Goal: Task Accomplishment & Management: Complete application form

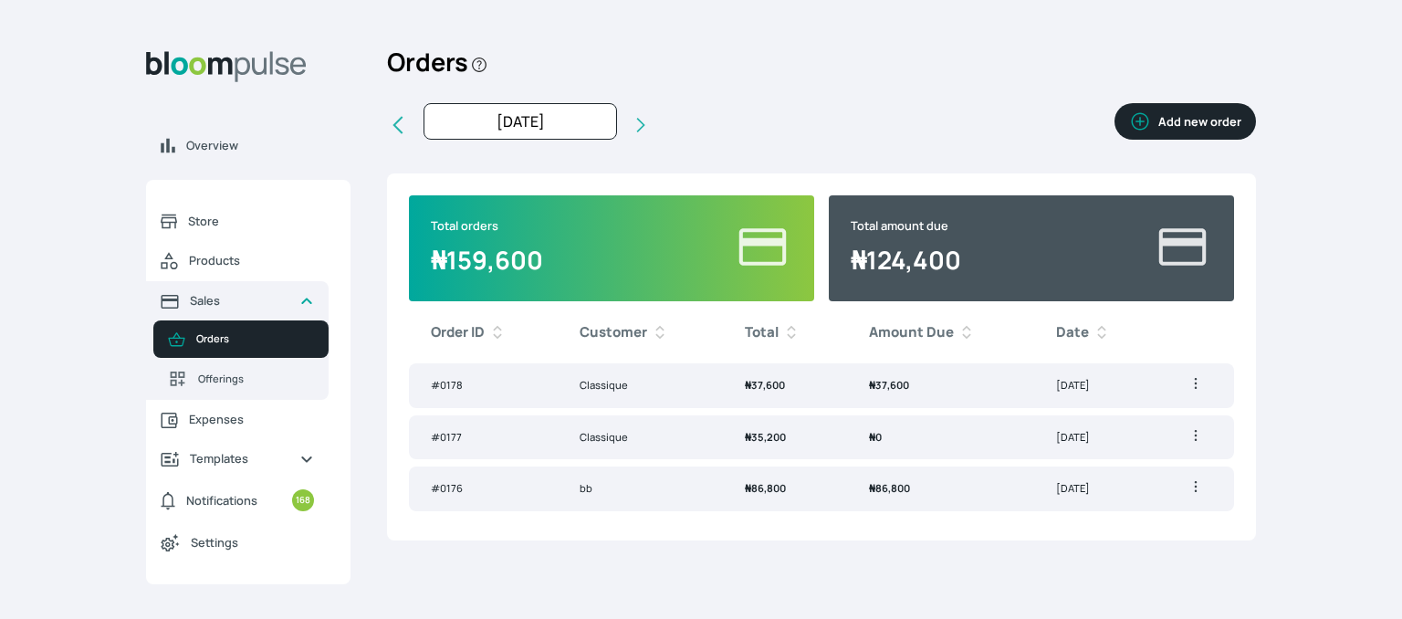
click at [1203, 114] on button "Add new order" at bounding box center [1185, 121] width 141 height 37
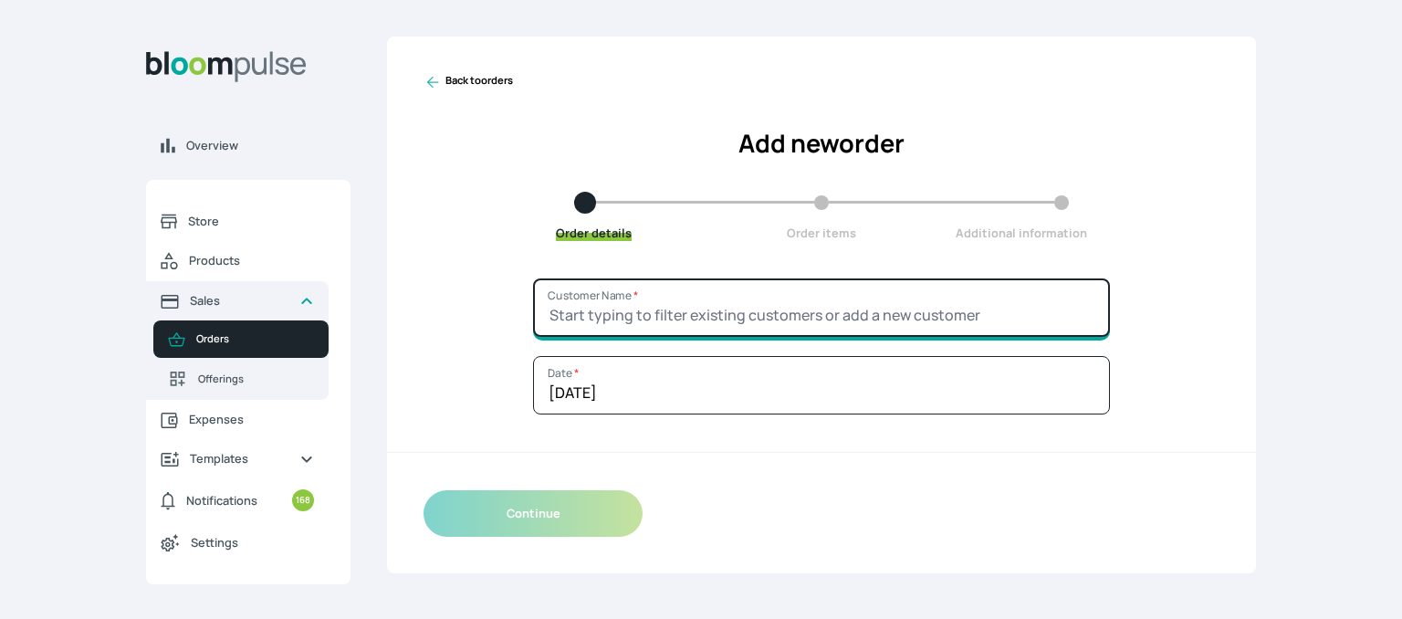
click at [717, 308] on input "Customer Name *" at bounding box center [821, 307] width 577 height 58
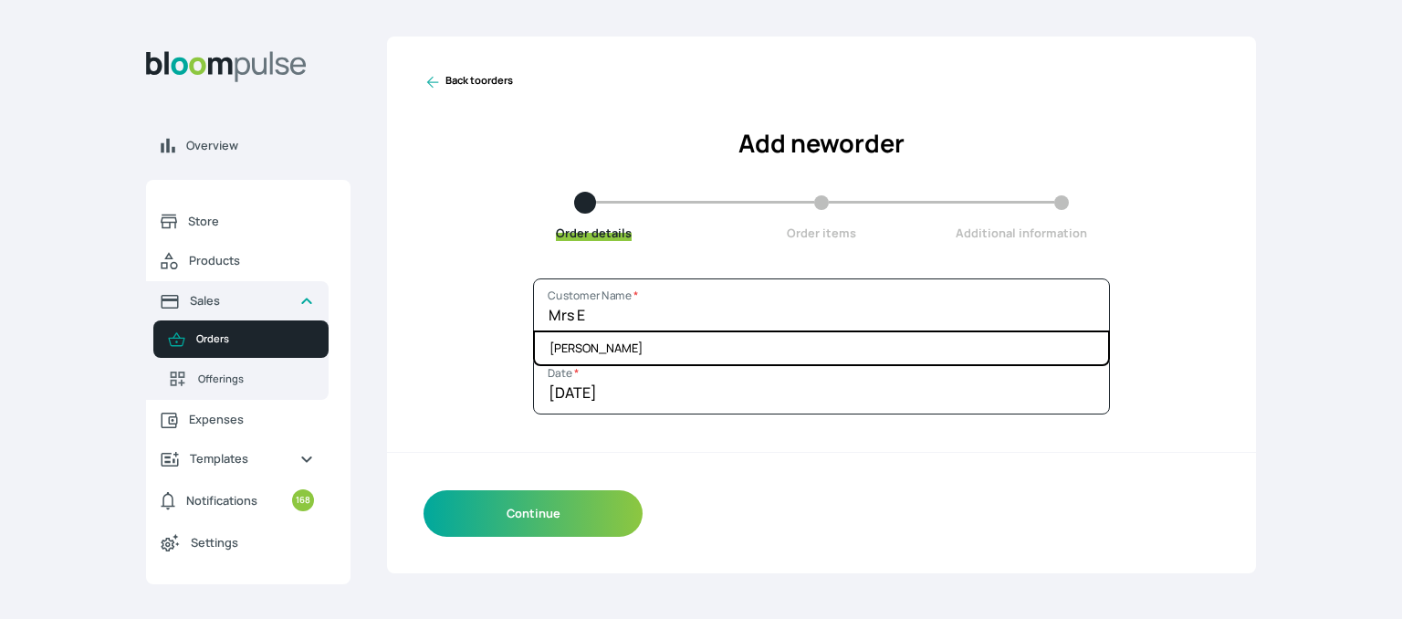
click at [710, 353] on li "[PERSON_NAME]" at bounding box center [821, 348] width 573 height 32
type input "[PERSON_NAME]"
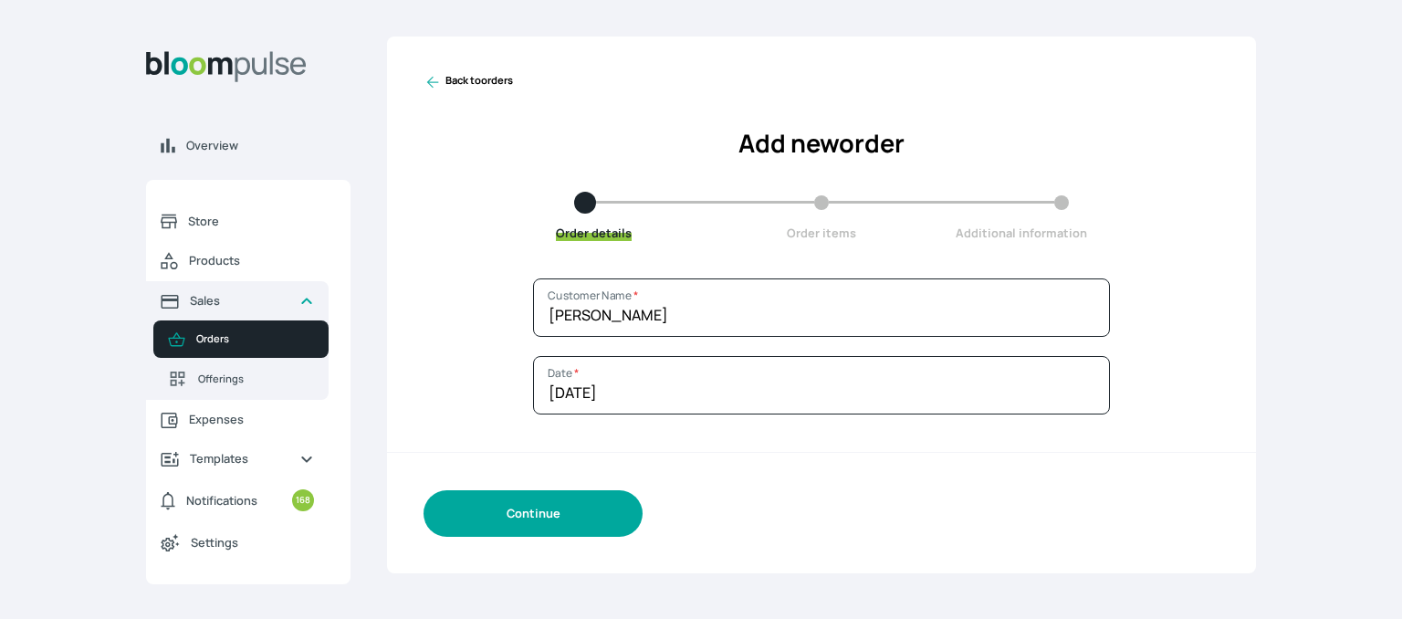
click at [586, 509] on button "Continue" at bounding box center [533, 513] width 219 height 47
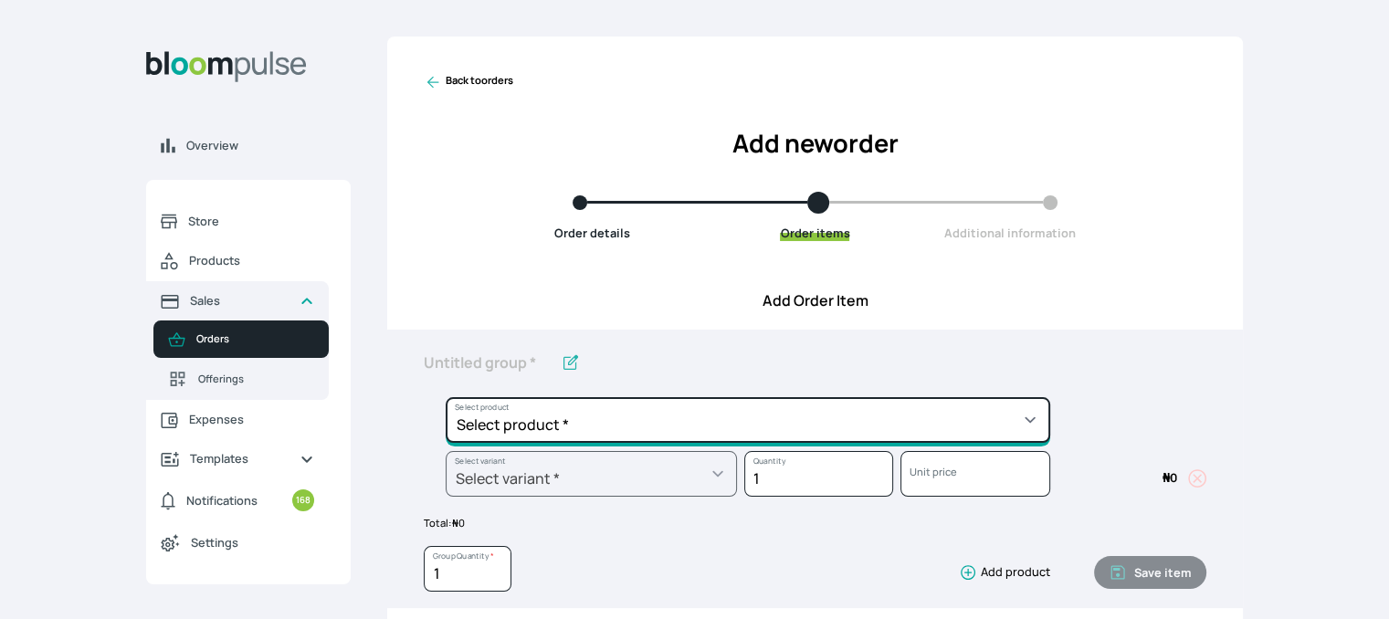
click at [1036, 432] on select "Select product * Cake Decoration for 8inches High Chocolate oil based Round Cak…" at bounding box center [747, 420] width 604 height 46
select select "b7d01a80-bc61-4142-ae86-ced042014d26"
click at [445, 397] on select "Select product * Cake Decoration for 8inches High Chocolate oil based Round Cak…" at bounding box center [747, 420] width 604 height 46
type input "Pound Square Cake"
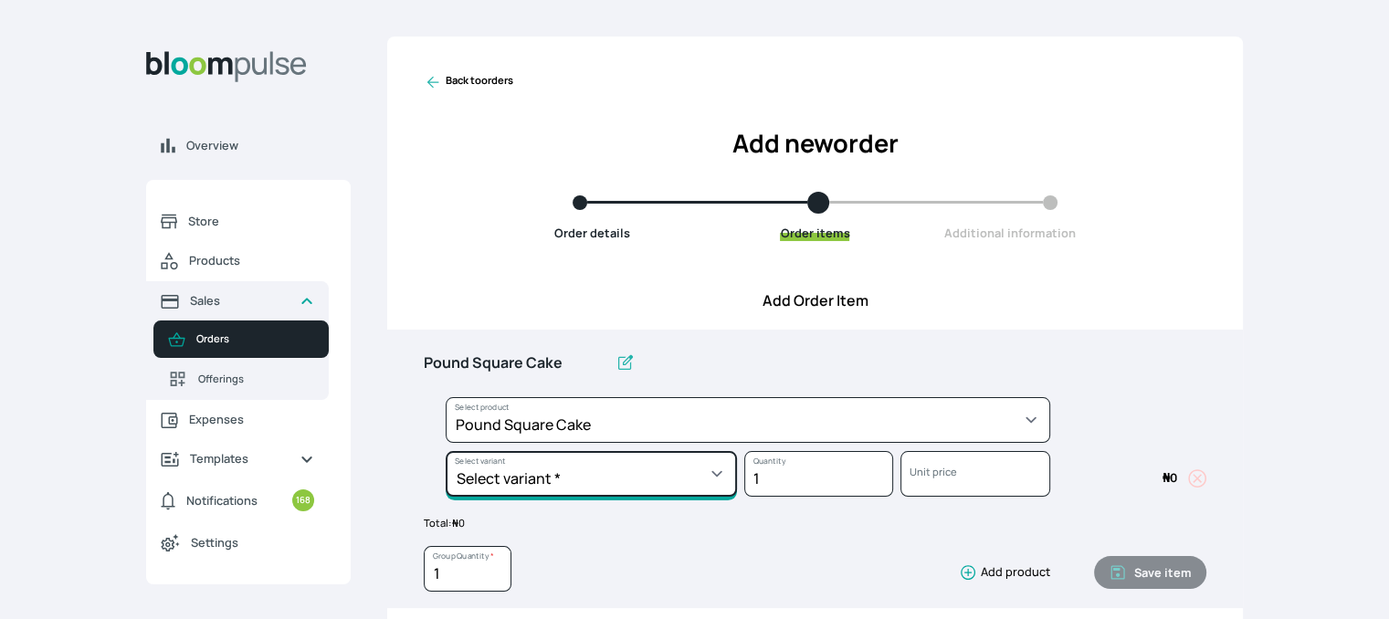
click at [681, 476] on select "Select variant * 10inches 11inches 12inches 6inches 7inches 8inches 9inches" at bounding box center [590, 474] width 291 height 46
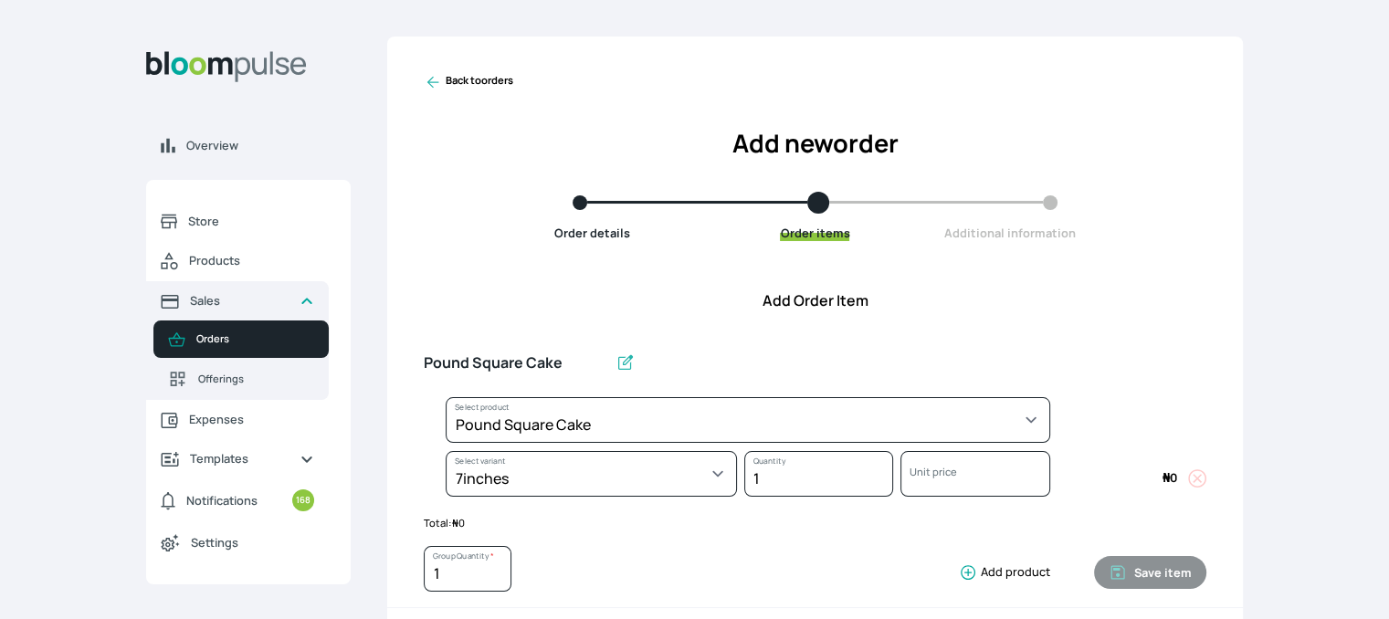
select select "b7d01a80-bc61-4142-ae86-ced042014d26"
select select "521384ff-32b6-43eb-b479-50fa0808dc0d"
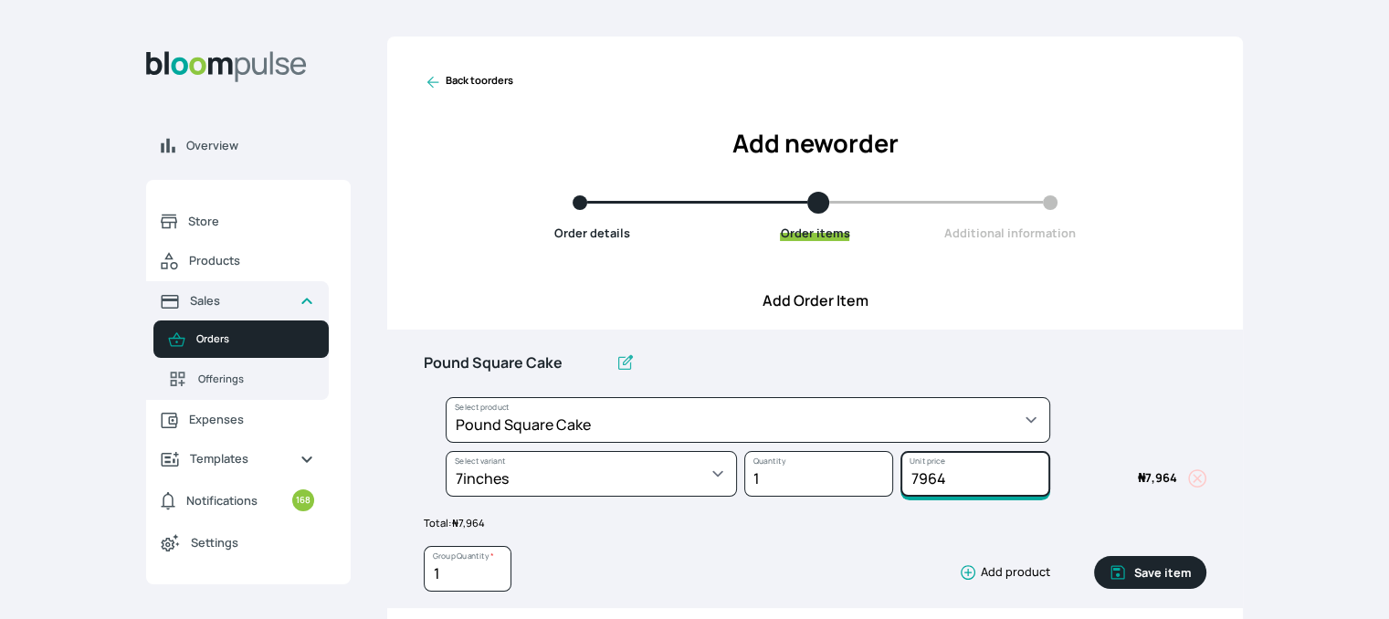
drag, startPoint x: 954, startPoint y: 476, endPoint x: 886, endPoint y: 473, distance: 67.6
click at [886, 473] on div "Select product * Cake Decoration for 8inches High Chocolate oil based Round Cak…" at bounding box center [815, 451] width 782 height 108
type input "8000"
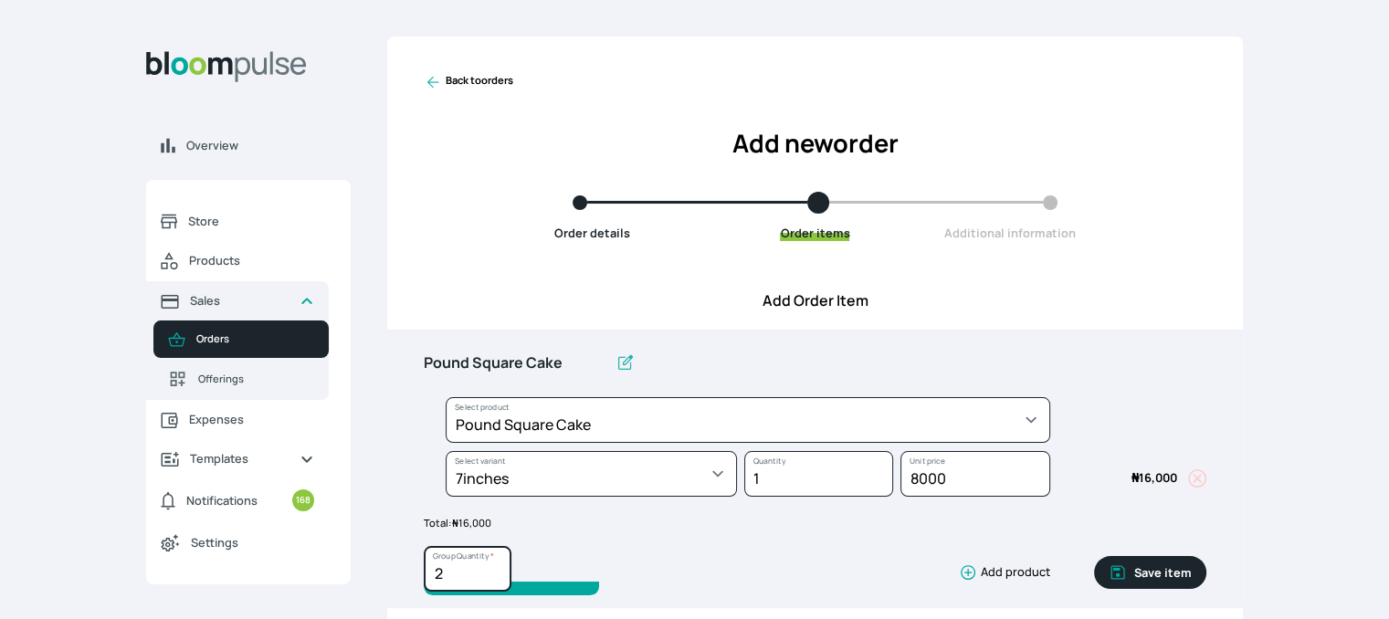
type input "2"
click at [494, 566] on input "2" at bounding box center [468, 569] width 88 height 46
click at [1130, 568] on button "Save item" at bounding box center [1150, 572] width 112 height 33
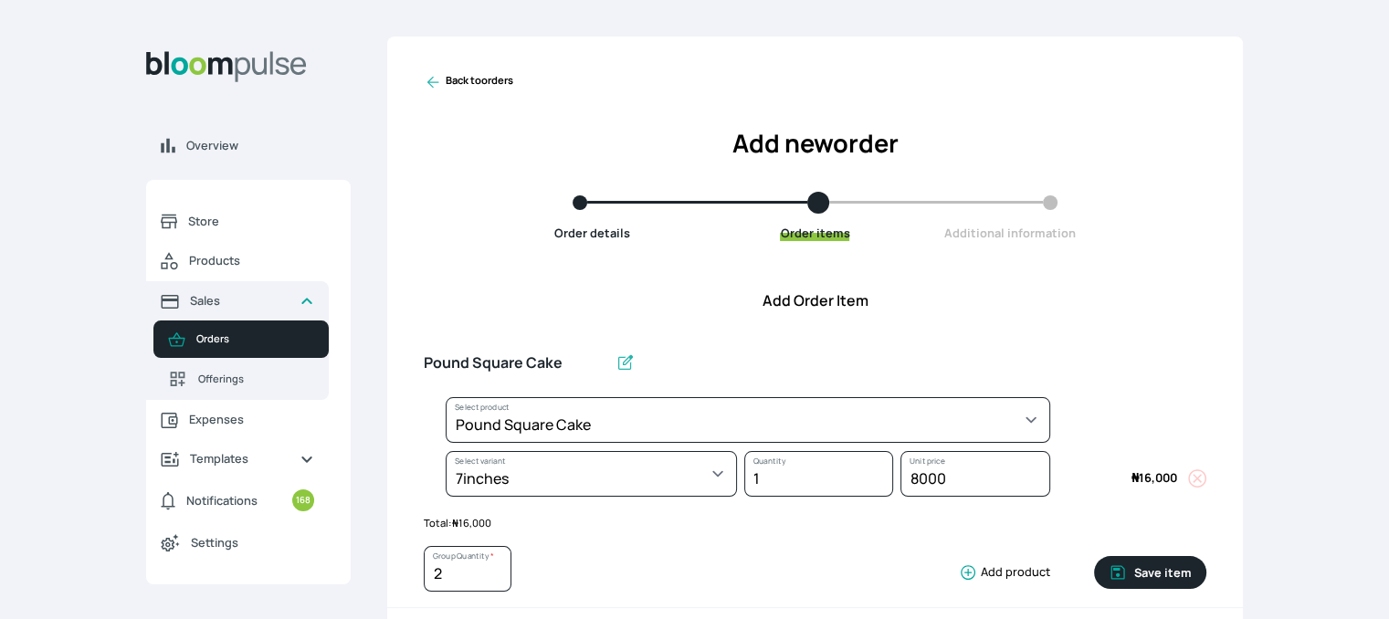
type input "1"
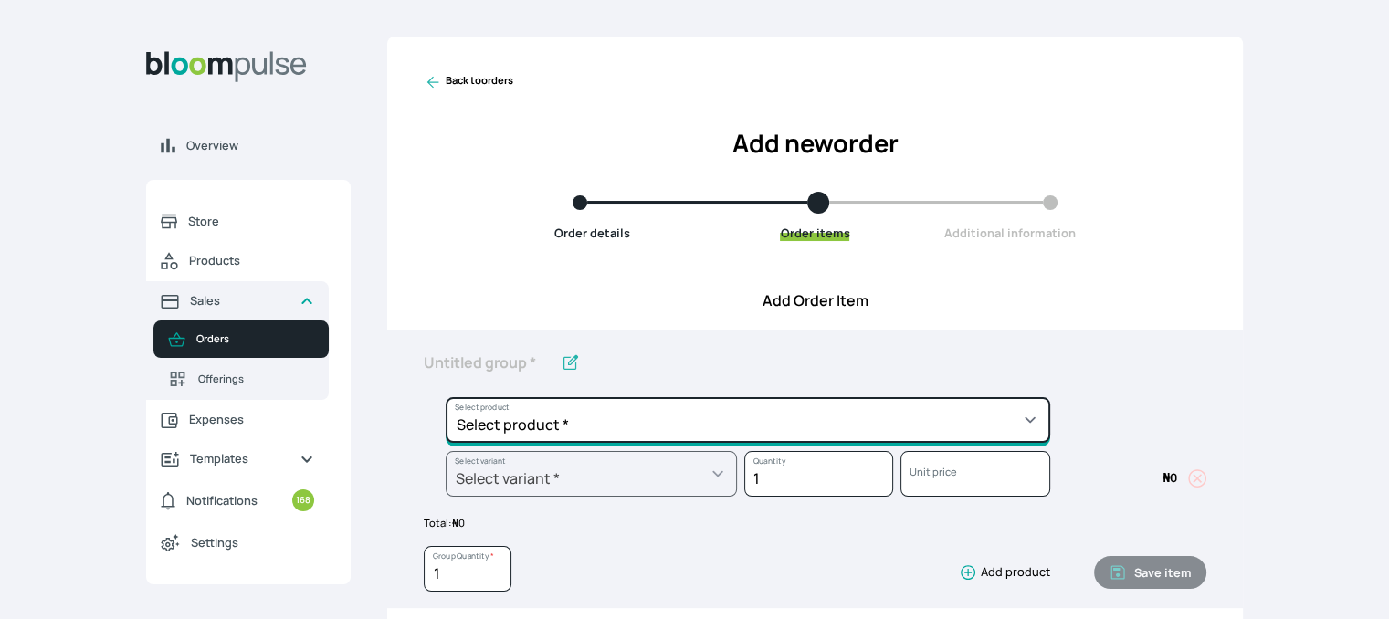
click at [871, 424] on select "Select product * Cake Decoration for 8inches High Chocolate oil based Round Cak…" at bounding box center [747, 420] width 604 height 46
select select "03a9c920-d373-4b55-9805-9de923defabf"
click at [445, 397] on select "Select product * Cake Decoration for 8inches High Chocolate oil based Round Cak…" at bounding box center [747, 420] width 604 height 46
type input "Redvelvet Round Cake"
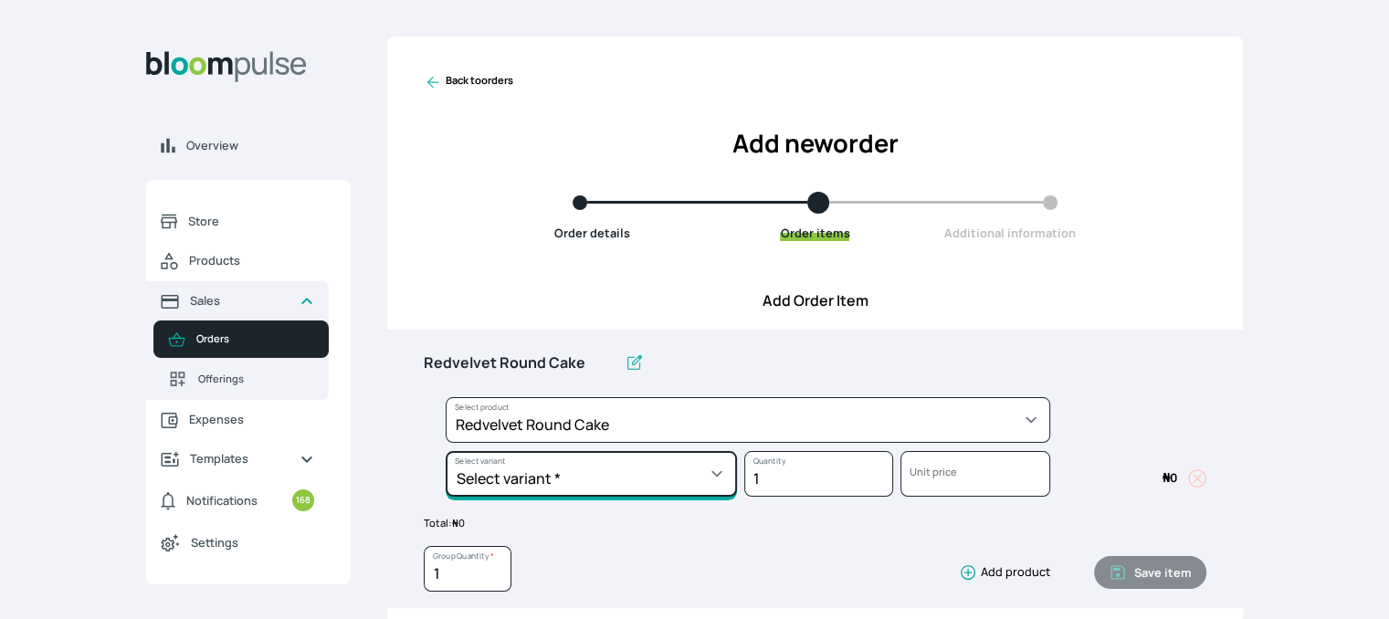
click at [712, 455] on select "Select variant * 10inches 11inches 12inches 13inches 14inches 6inches 7inches 8…" at bounding box center [590, 474] width 291 height 46
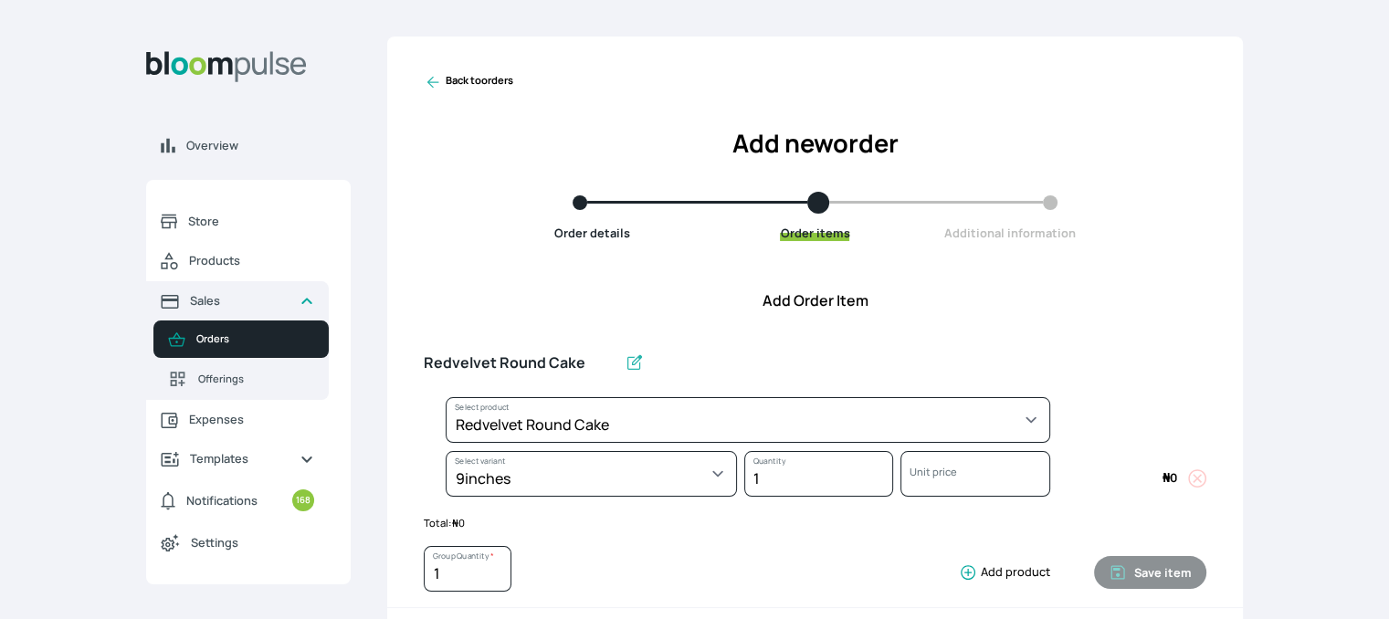
select select "03a9c920-d373-4b55-9805-9de923defabf"
select select "5379e252-3bed-4115-af98-af3f8d11e0c2"
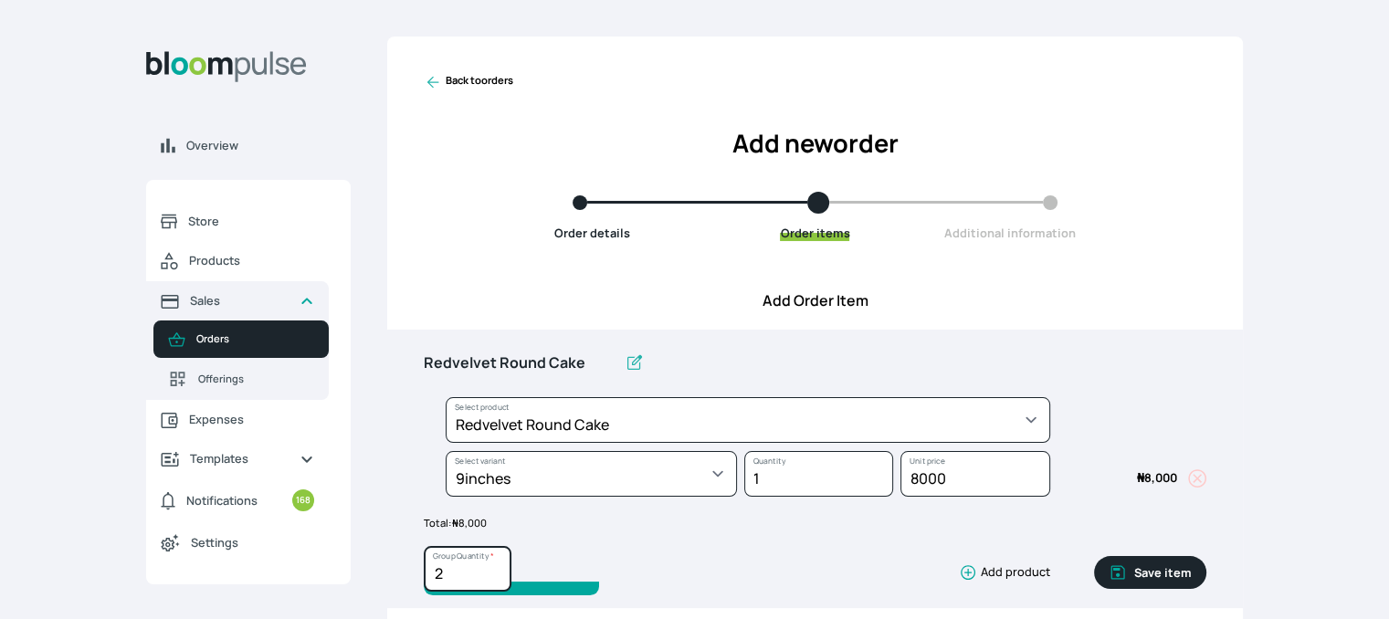
click at [496, 564] on input "2" at bounding box center [468, 569] width 88 height 46
type input "3"
click at [496, 564] on input "3" at bounding box center [468, 569] width 88 height 46
click at [1156, 578] on button "Save item" at bounding box center [1150, 572] width 112 height 33
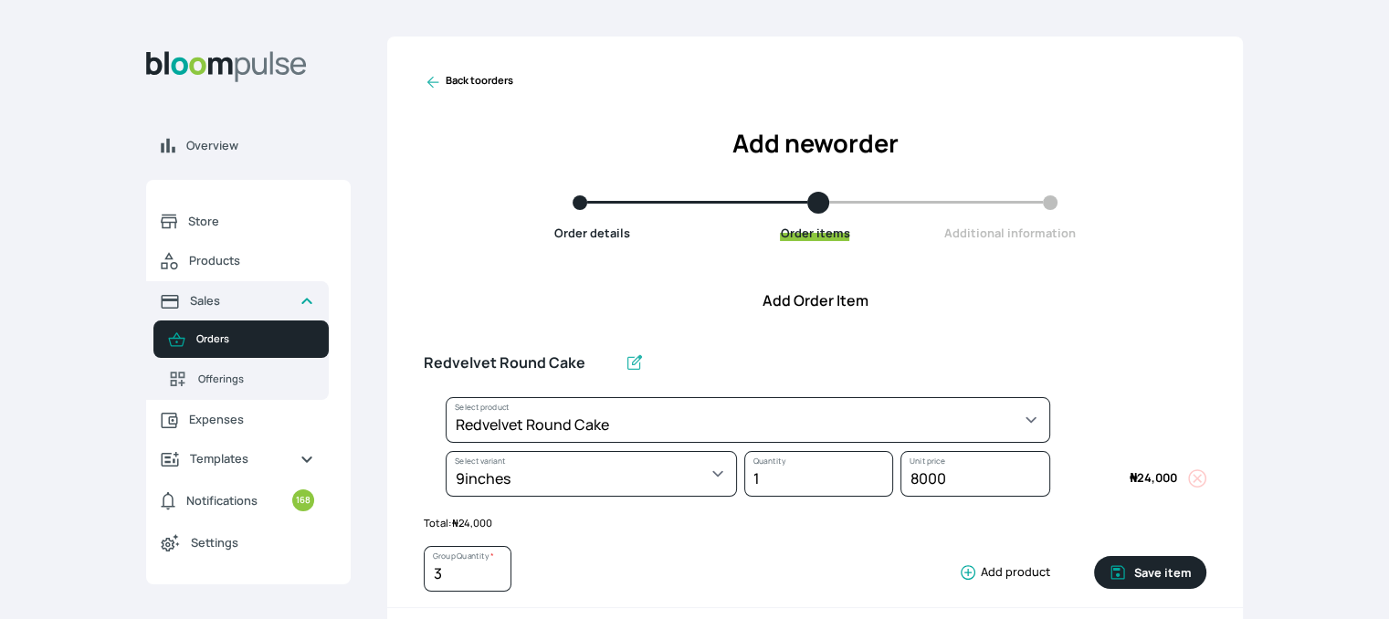
type input "1"
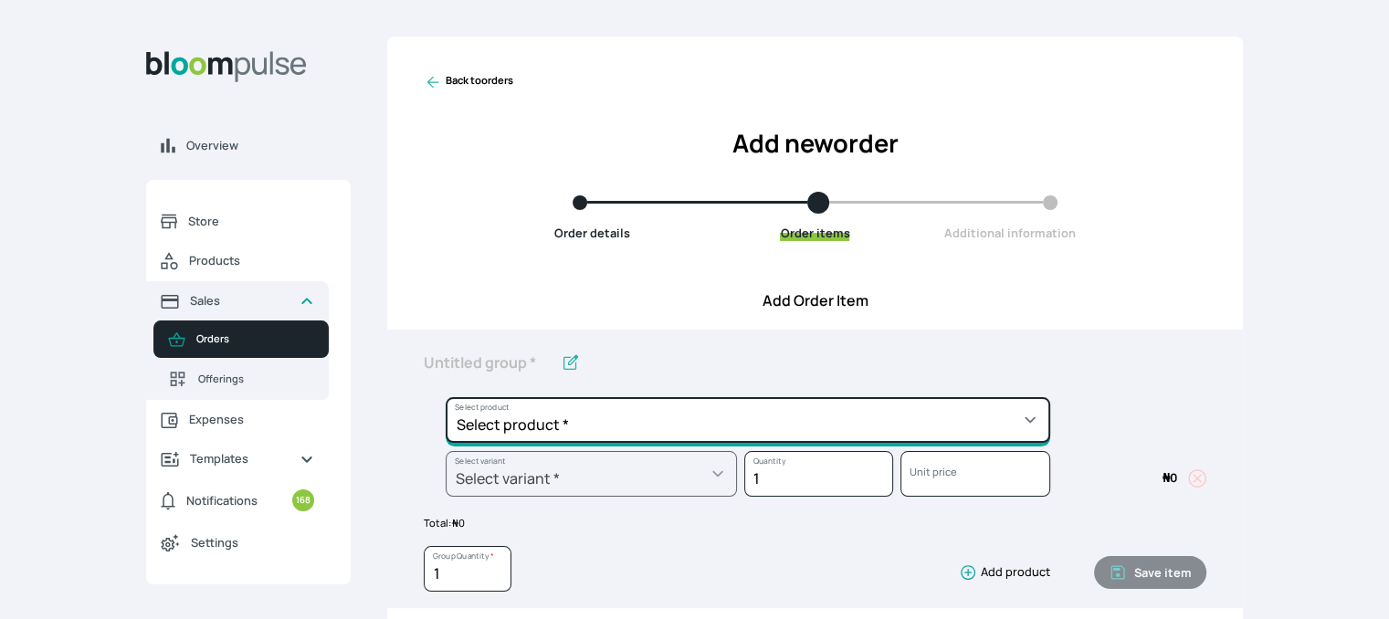
click at [974, 433] on select "Select product * Cake Decoration for 8inches High Chocolate oil based Round Cak…" at bounding box center [747, 420] width 604 height 46
select select "645c6260-b6bb-4351-a585-2a2a1086c83c"
click at [445, 397] on select "Select product * Cake Decoration for 8inches High Chocolate oil based Round Cak…" at bounding box center [747, 420] width 604 height 46
type input "Swiss Meringue Buttercream"
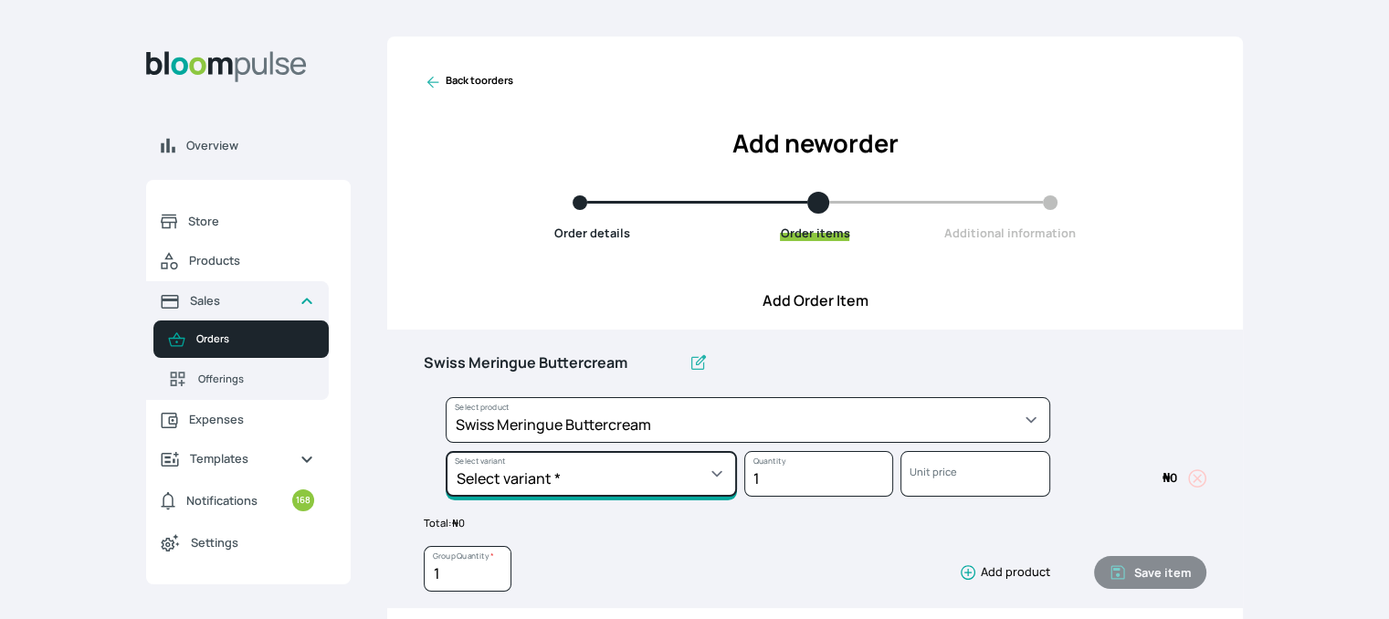
click at [718, 468] on select "Select variant * 1 batch Half batch" at bounding box center [590, 474] width 291 height 46
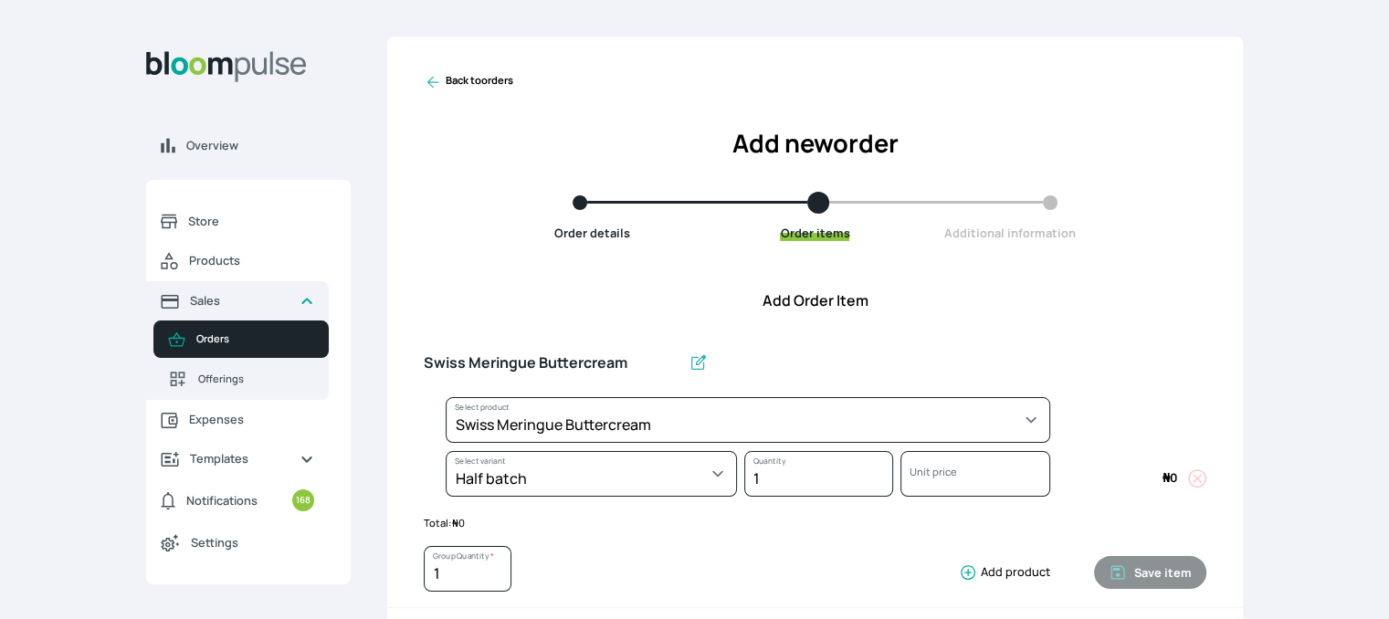
select select "645c6260-b6bb-4351-a585-2a2a1086c83c"
select select "fc7654b8-93b9-411b-9412-103ccf3fe3bb"
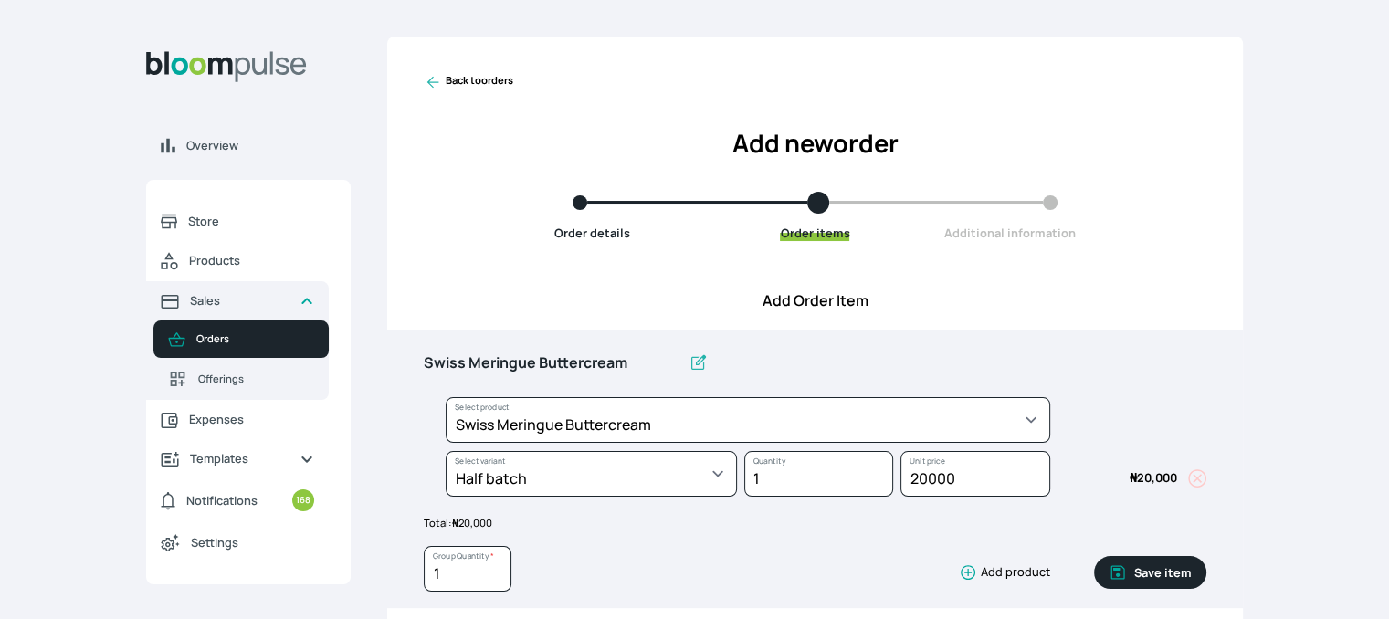
click at [1147, 573] on button "Save item" at bounding box center [1150, 572] width 112 height 33
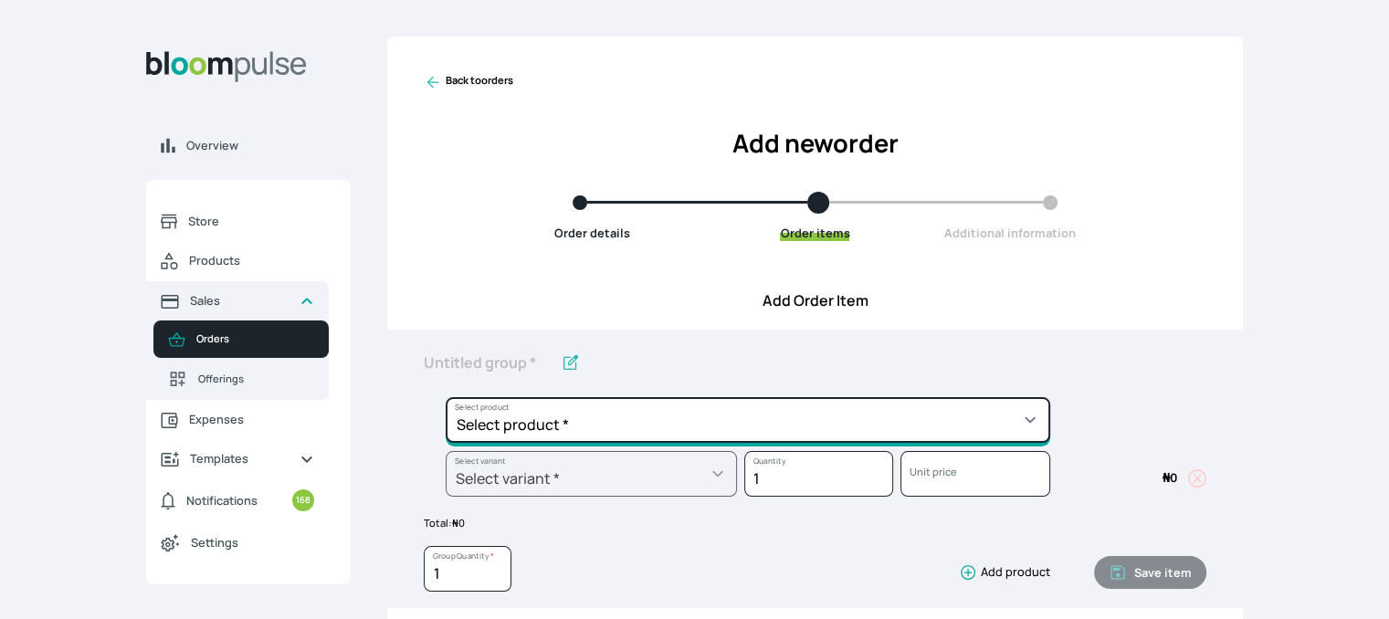
click at [974, 421] on select "Select product * Cake Decoration for 8inches High Chocolate oil based Round Cak…" at bounding box center [747, 420] width 604 height 46
select select "8010db02-07cd-44bd-8936-1cca38eae19c"
click at [445, 397] on select "Select product * Cake Decoration for 8inches High Chocolate oil based Round Cak…" at bounding box center [747, 420] width 604 height 46
type input "Fondant 1 Recipe"
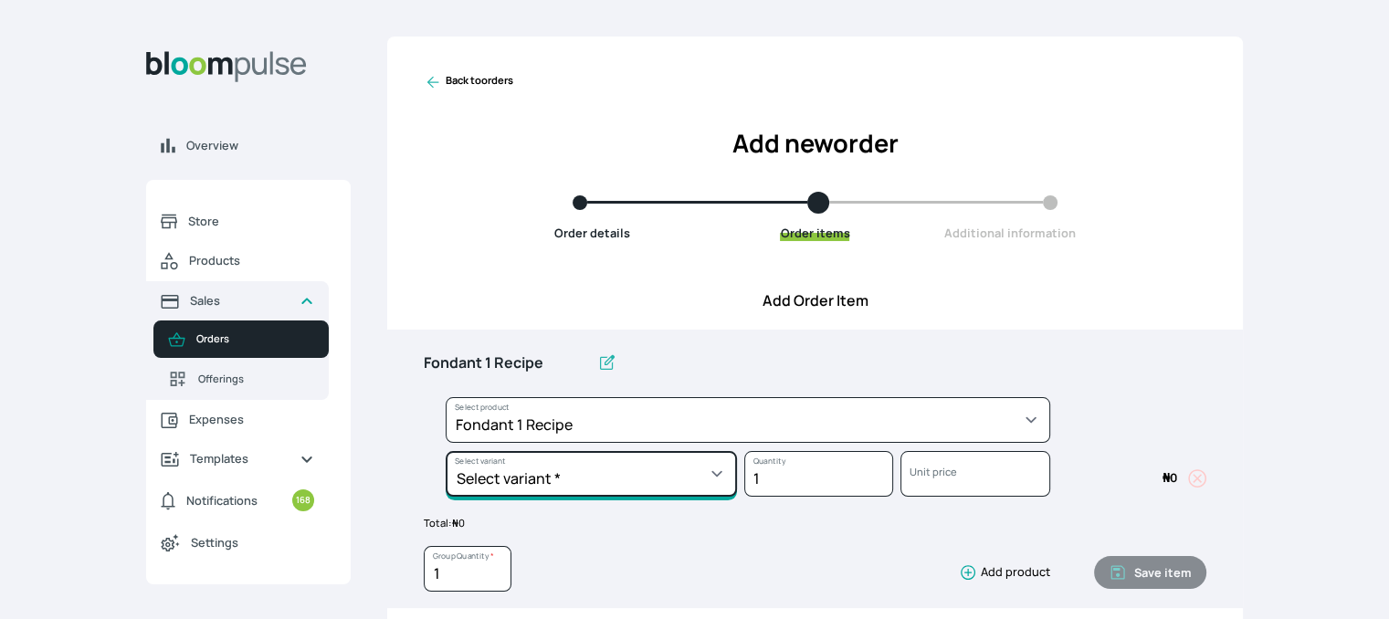
click at [724, 471] on select "Select variant * Regular" at bounding box center [590, 474] width 291 height 46
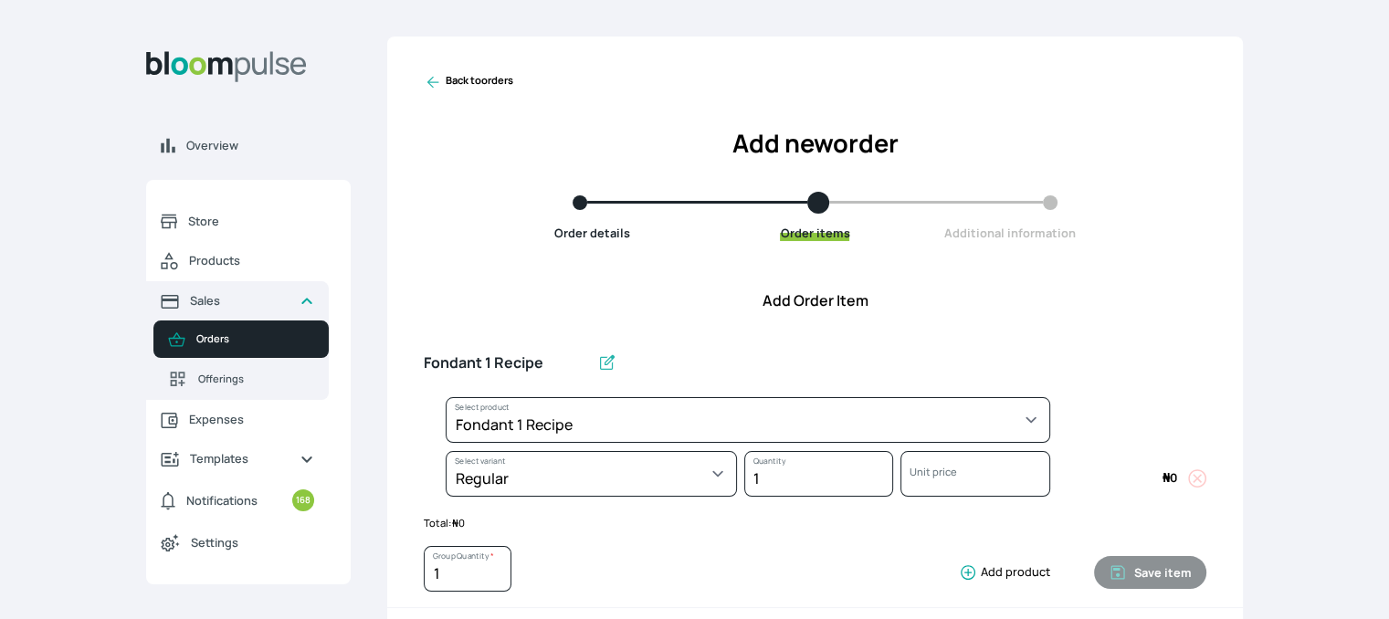
select select "8010db02-07cd-44bd-8936-1cca38eae19c"
select select "42ad62f1-0410-4207-9b65-65b7136d5369"
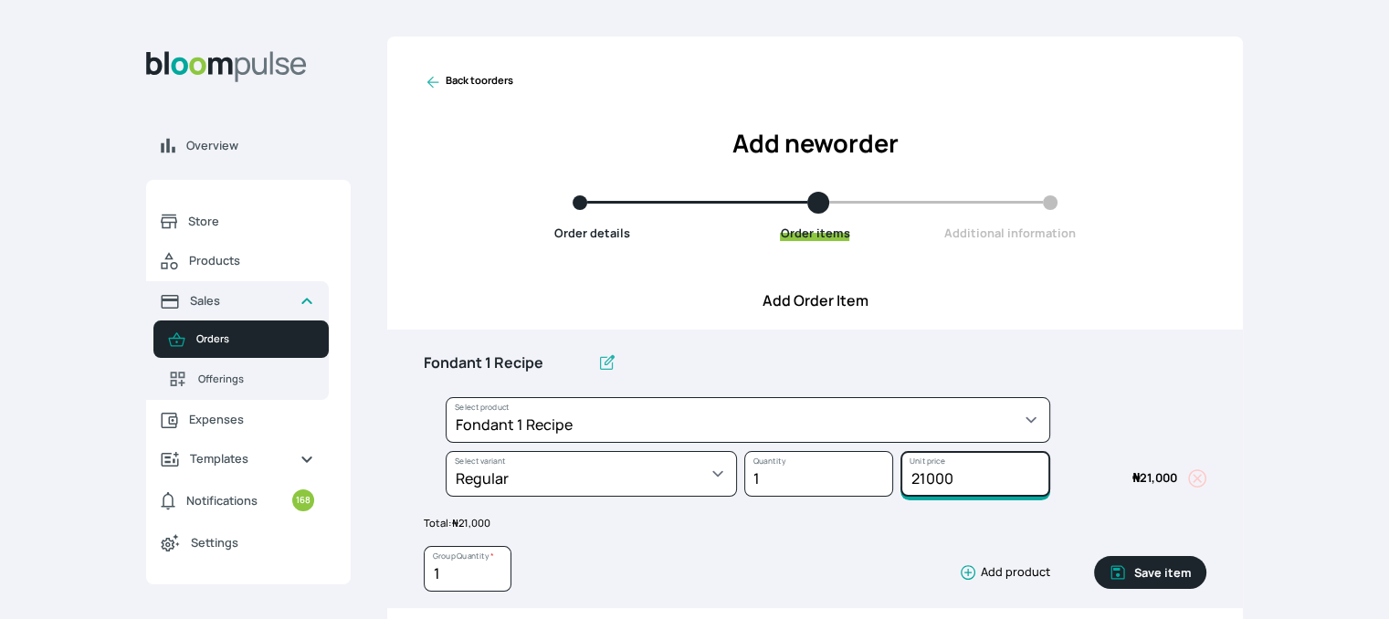
drag, startPoint x: 963, startPoint y: 468, endPoint x: 853, endPoint y: 477, distance: 110.8
click at [853, 477] on div "Select product * Cake Decoration for 8inches High Chocolate oil based Round Cak…" at bounding box center [815, 451] width 782 height 108
type input "10500"
click at [1142, 580] on button "Save item" at bounding box center [1150, 572] width 112 height 33
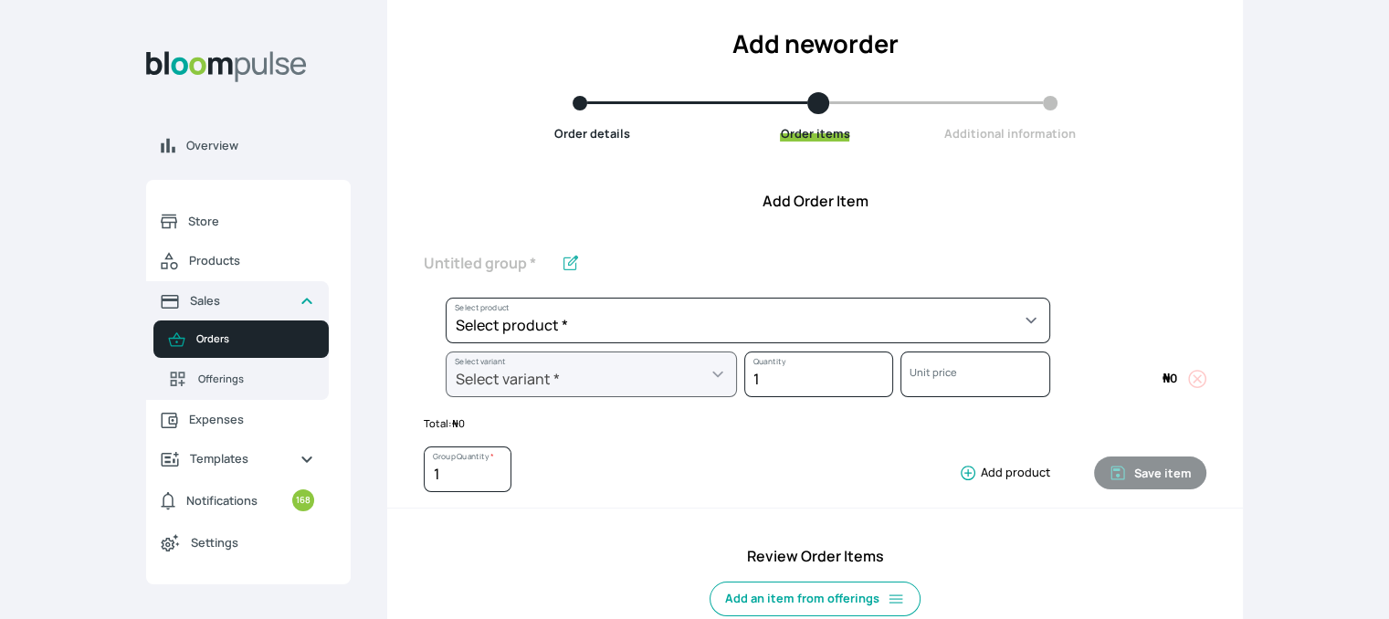
scroll to position [93, 0]
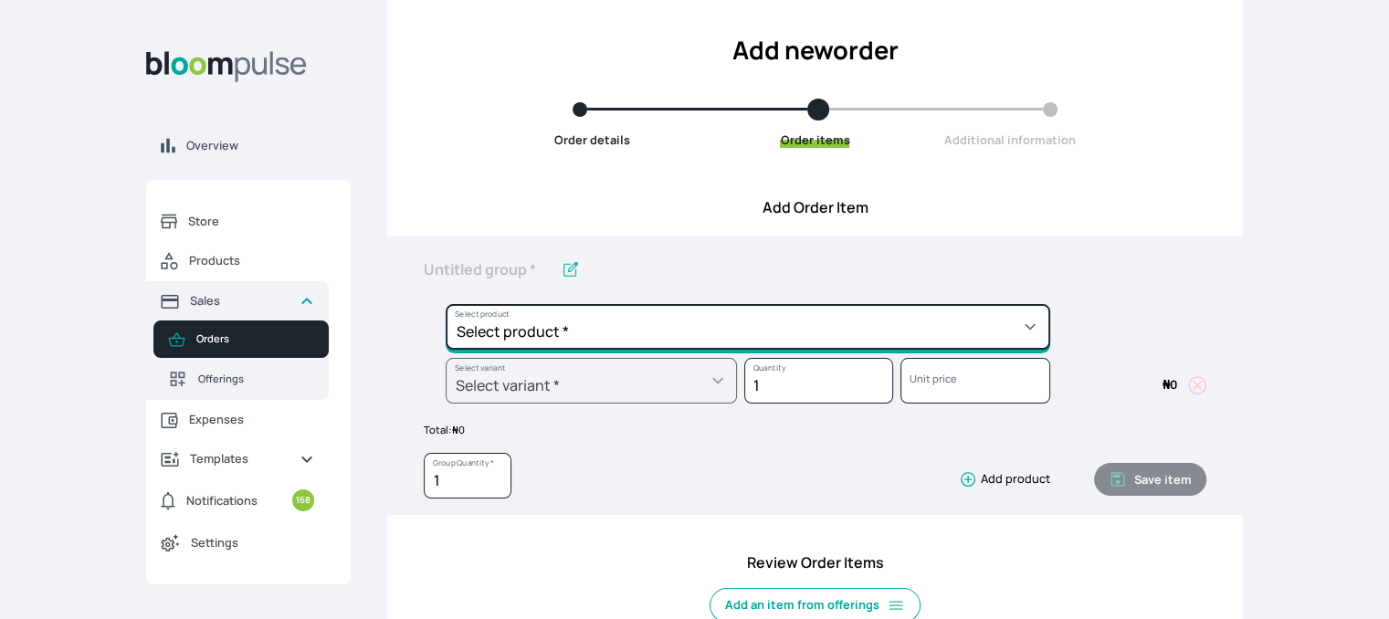
click at [1001, 330] on select "Select product * Cake Decoration for 8inches High Chocolate oil based Round Cak…" at bounding box center [747, 327] width 604 height 46
select select "023b730d-bc46-477e-b7f7-d3522e7f455b"
click at [445, 304] on select "Select product * Cake Decoration for 8inches High Chocolate oil based Round Cak…" at bounding box center [747, 327] width 604 height 46
type input "Cake Decoration for 8inches High"
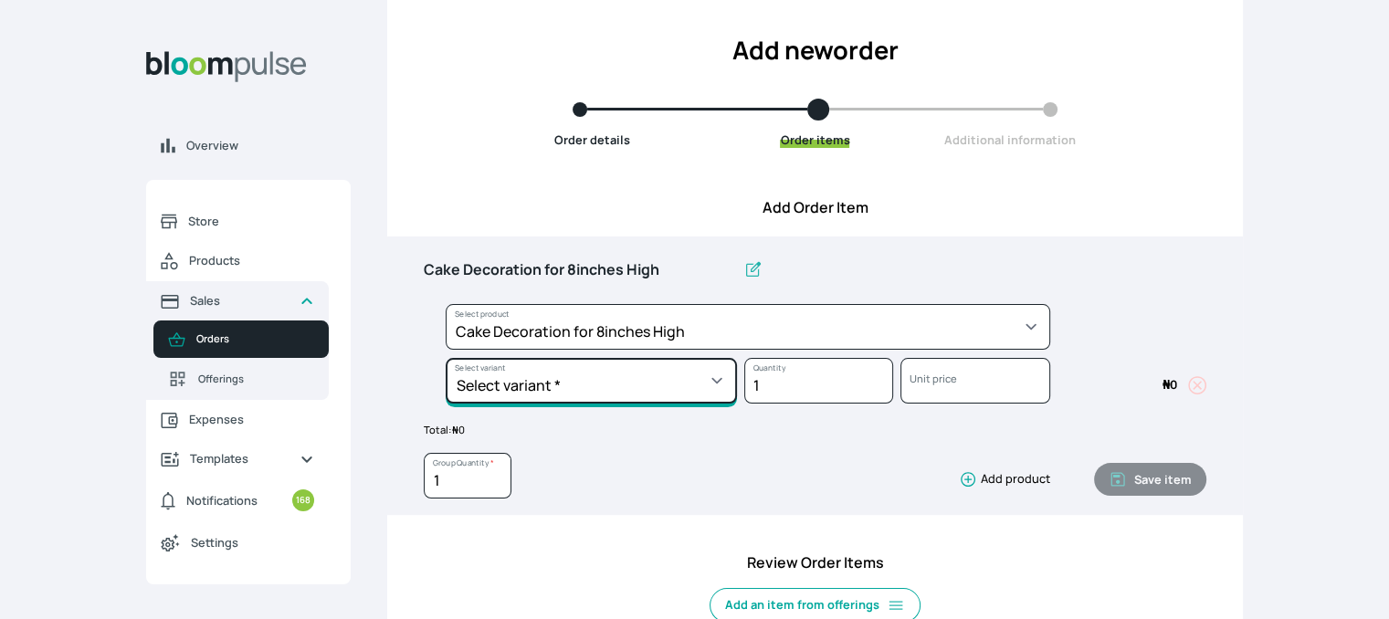
click at [723, 386] on select "Select variant * Basic Complex Regular" at bounding box center [590, 381] width 291 height 46
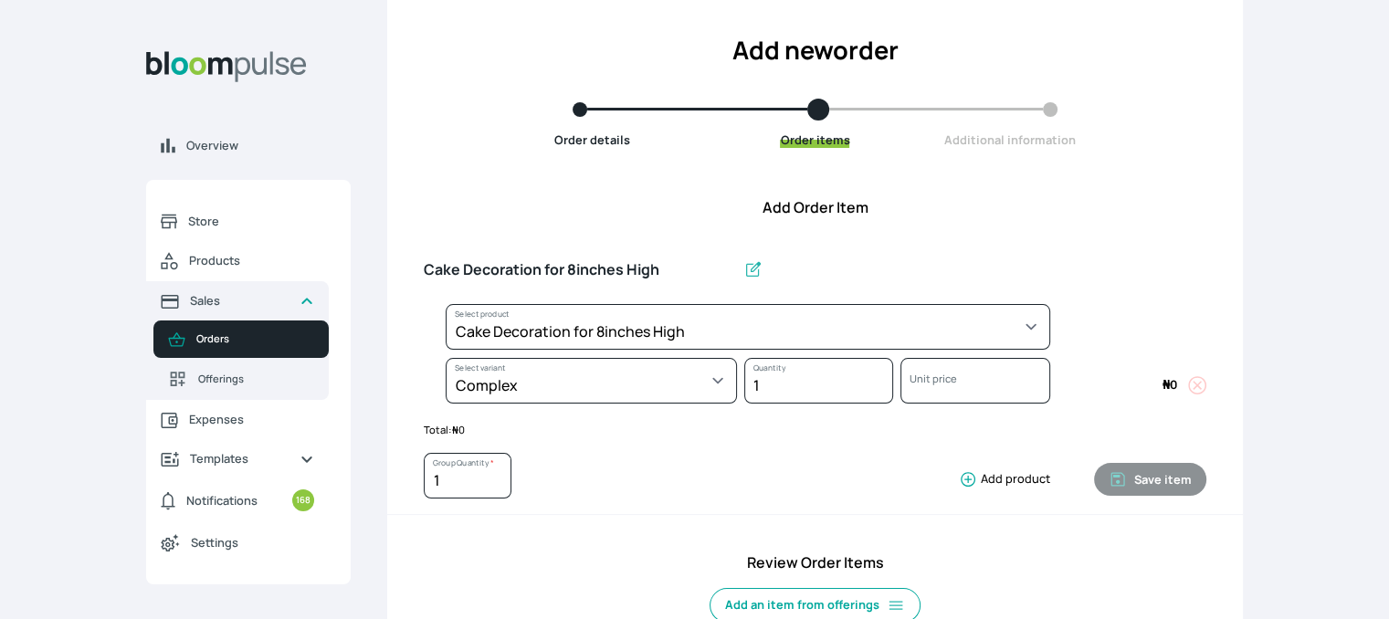
select select "023b730d-bc46-477e-b7f7-d3522e7f455b"
select select "dbb9cdde-0e9e-4f5c-891f-81d6220c5e38"
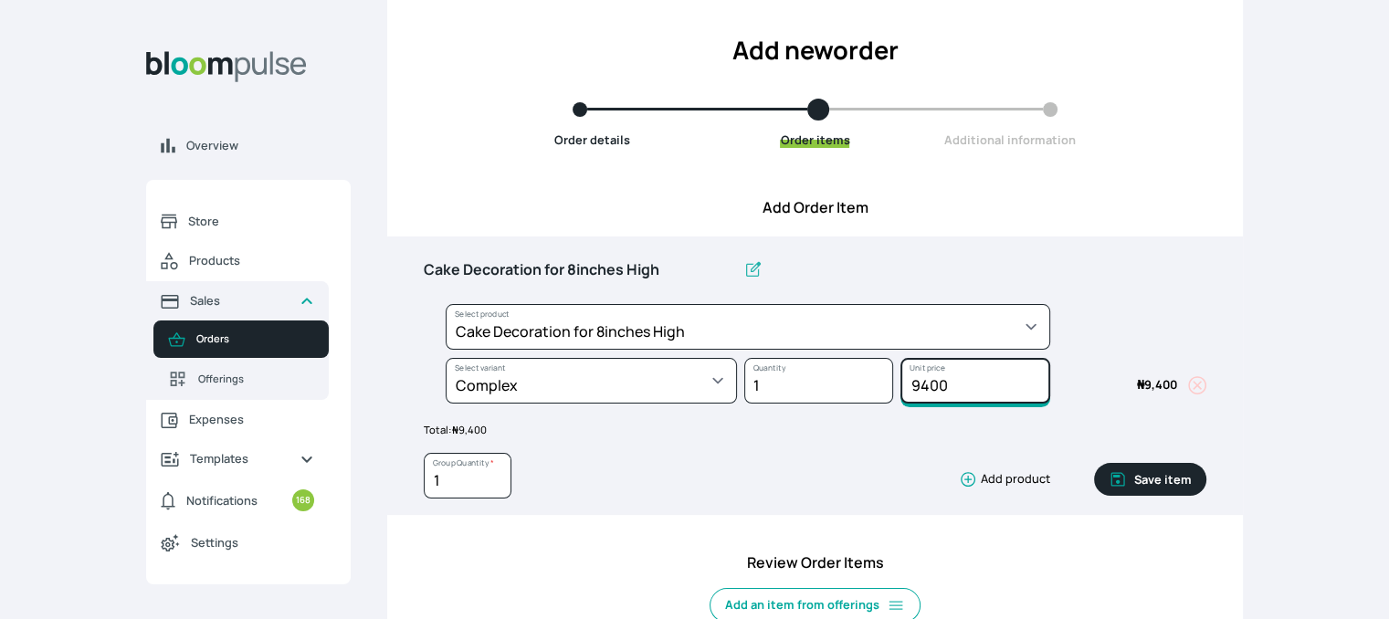
drag, startPoint x: 953, startPoint y: 385, endPoint x: 855, endPoint y: 377, distance: 98.0
click at [855, 377] on div "Select product * Cake Decoration for 8inches High Chocolate oil based Round Cak…" at bounding box center [815, 358] width 782 height 108
type input "15000"
click at [1157, 481] on button "Save item" at bounding box center [1150, 479] width 112 height 33
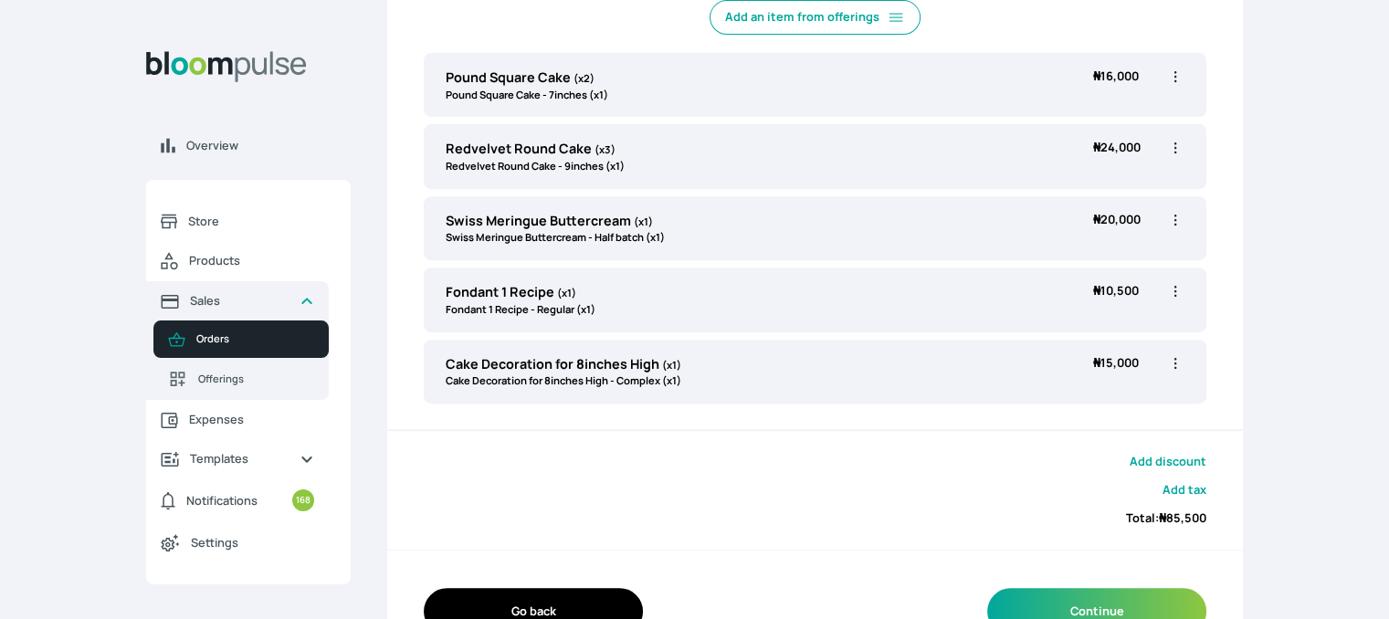
scroll to position [684, 0]
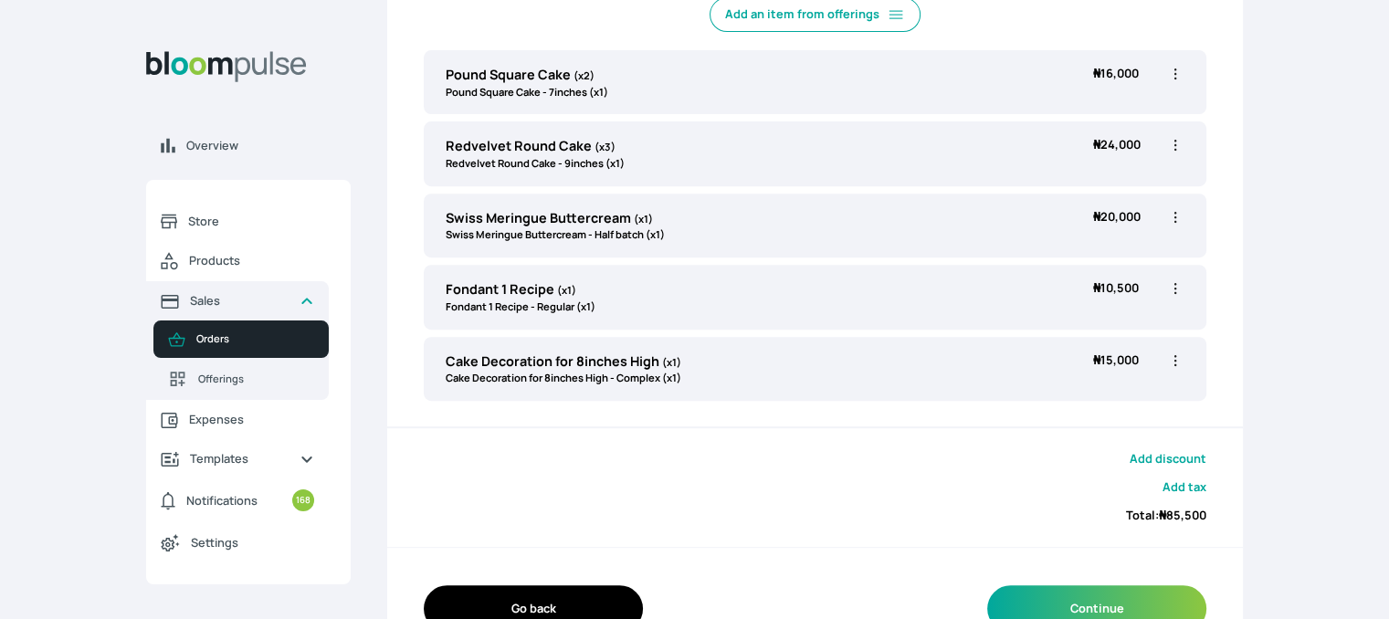
click at [1173, 288] on icon "button" at bounding box center [1175, 288] width 18 height 18
click at [1117, 325] on span "Edit" at bounding box center [1103, 326] width 131 height 18
type input "Fondant 1 Recipe"
select select "8010db02-07cd-44bd-8936-1cca38eae19c"
select select "42ad62f1-0410-4207-9b65-65b7136d5369"
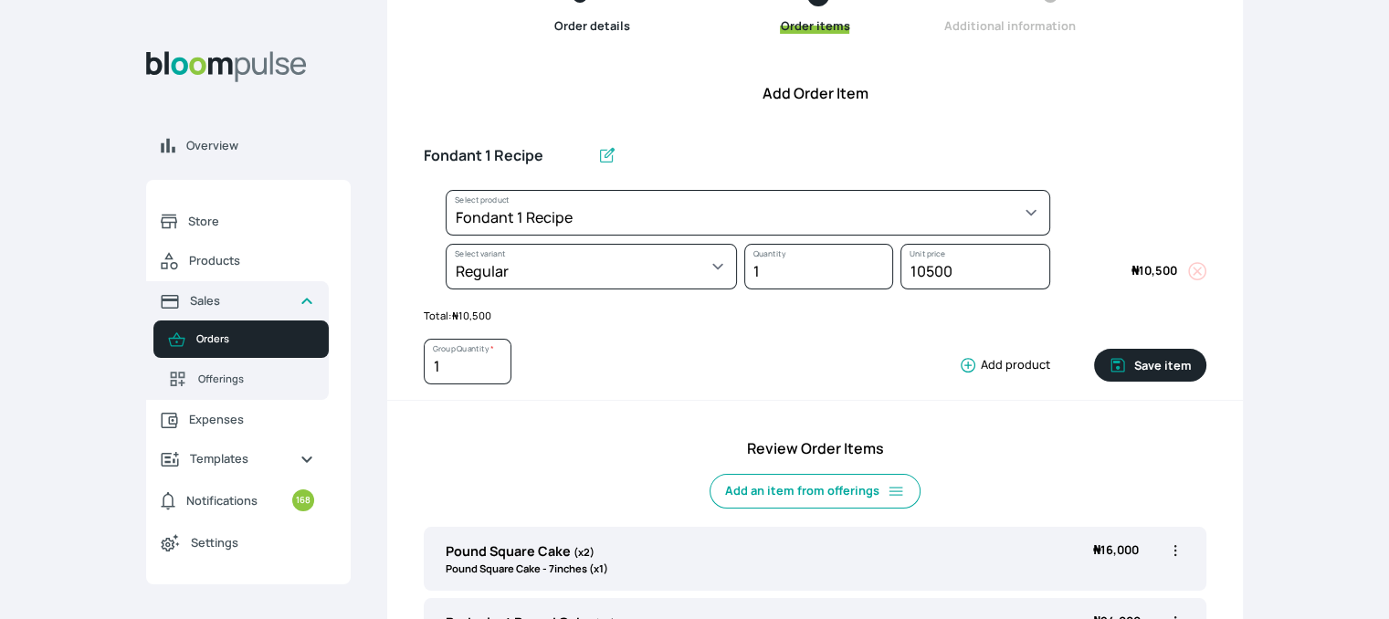
scroll to position [205, 0]
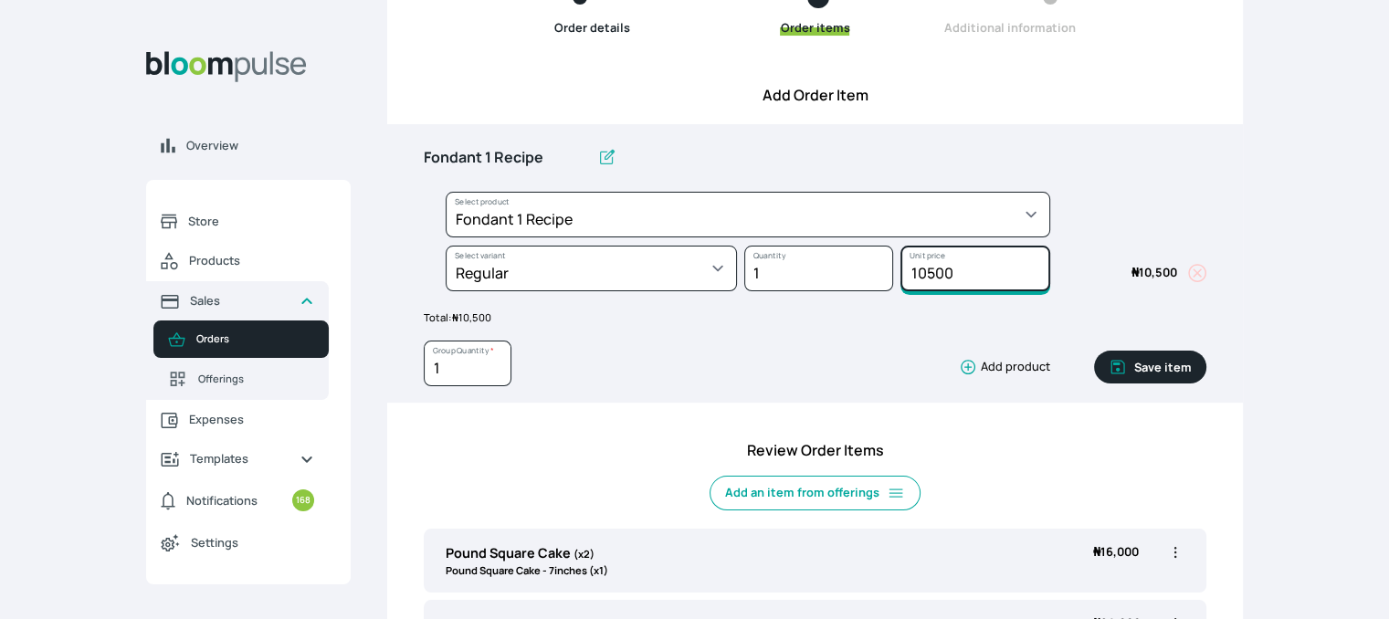
drag, startPoint x: 961, startPoint y: 280, endPoint x: 916, endPoint y: 269, distance: 46.9
click at [916, 269] on input "10500" at bounding box center [974, 269] width 149 height 46
type input "13200"
click at [1165, 368] on button "Save item" at bounding box center [1150, 367] width 112 height 33
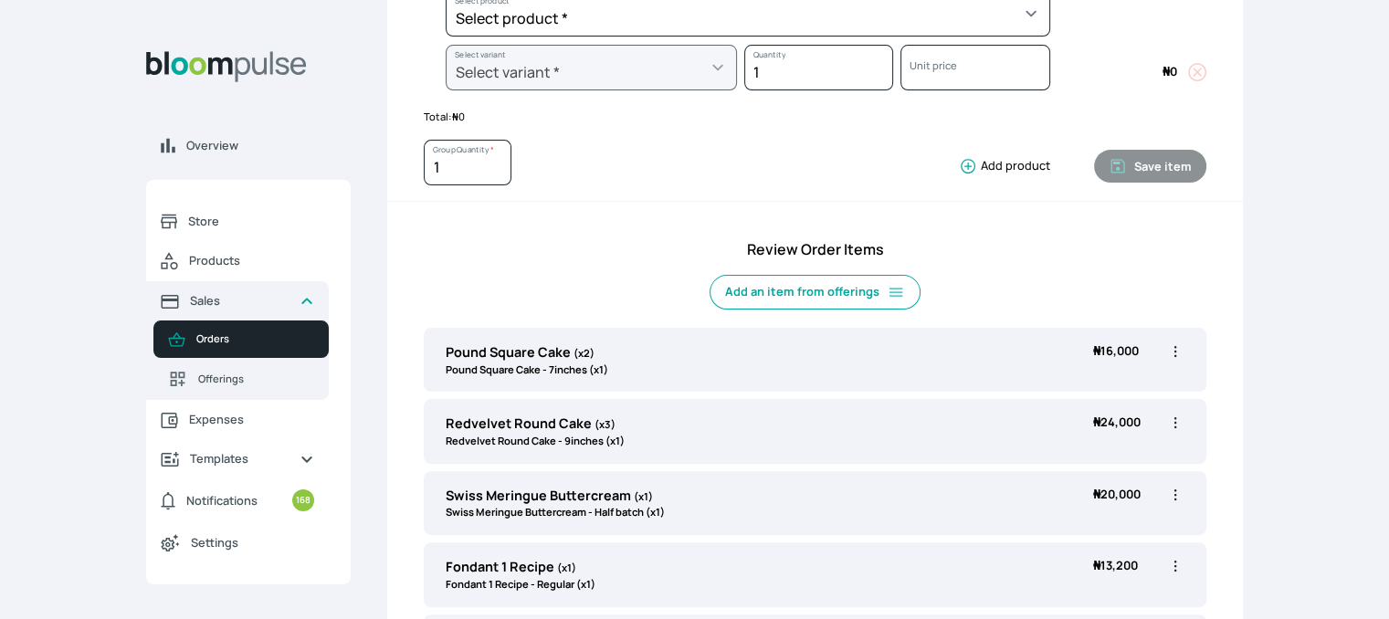
scroll to position [422, 0]
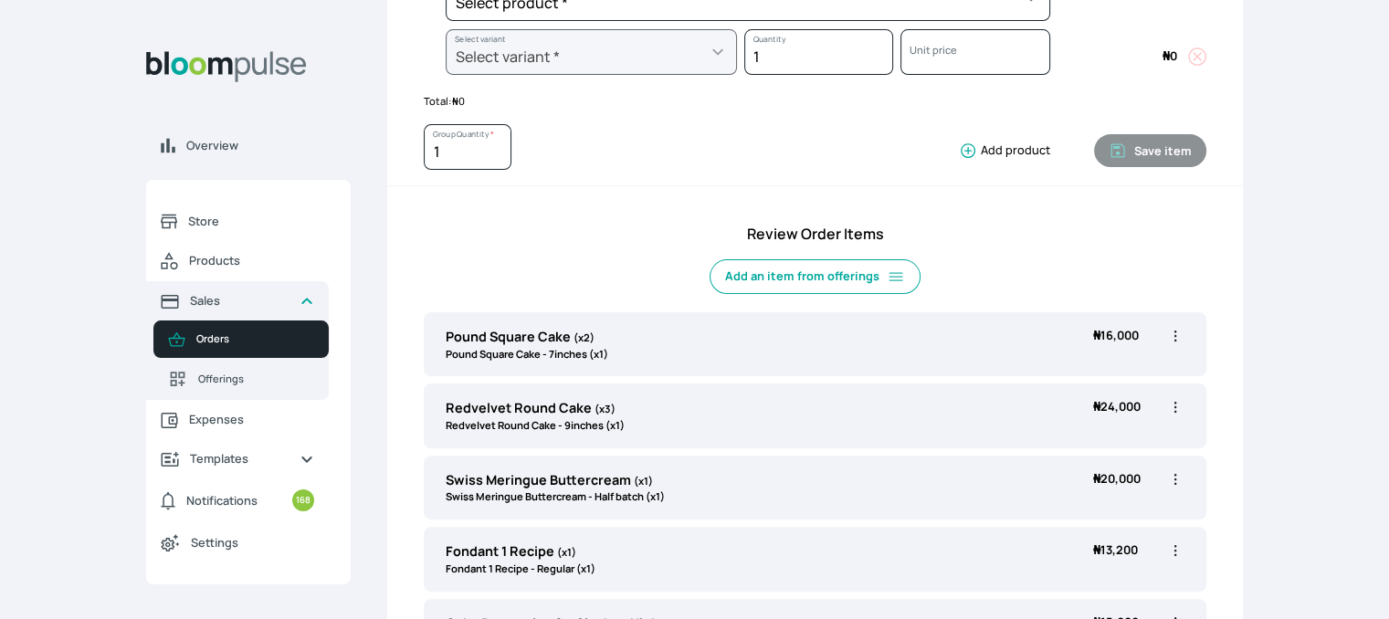
click at [1177, 330] on icon "button" at bounding box center [1175, 336] width 18 height 18
click at [1079, 372] on span "Edit" at bounding box center [1103, 373] width 131 height 18
type input "Pound Square Cake"
type input "2"
select select "b7d01a80-bc61-4142-ae86-ced042014d26"
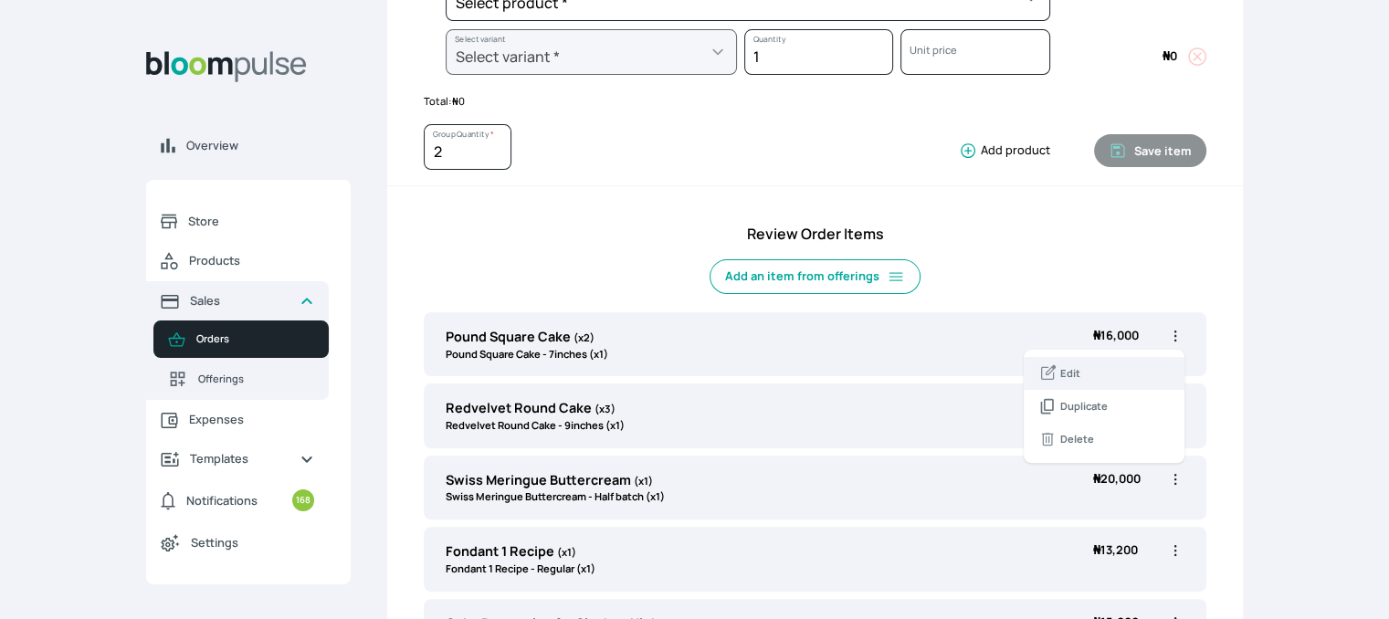
select select "521384ff-32b6-43eb-b479-50fa0808dc0d"
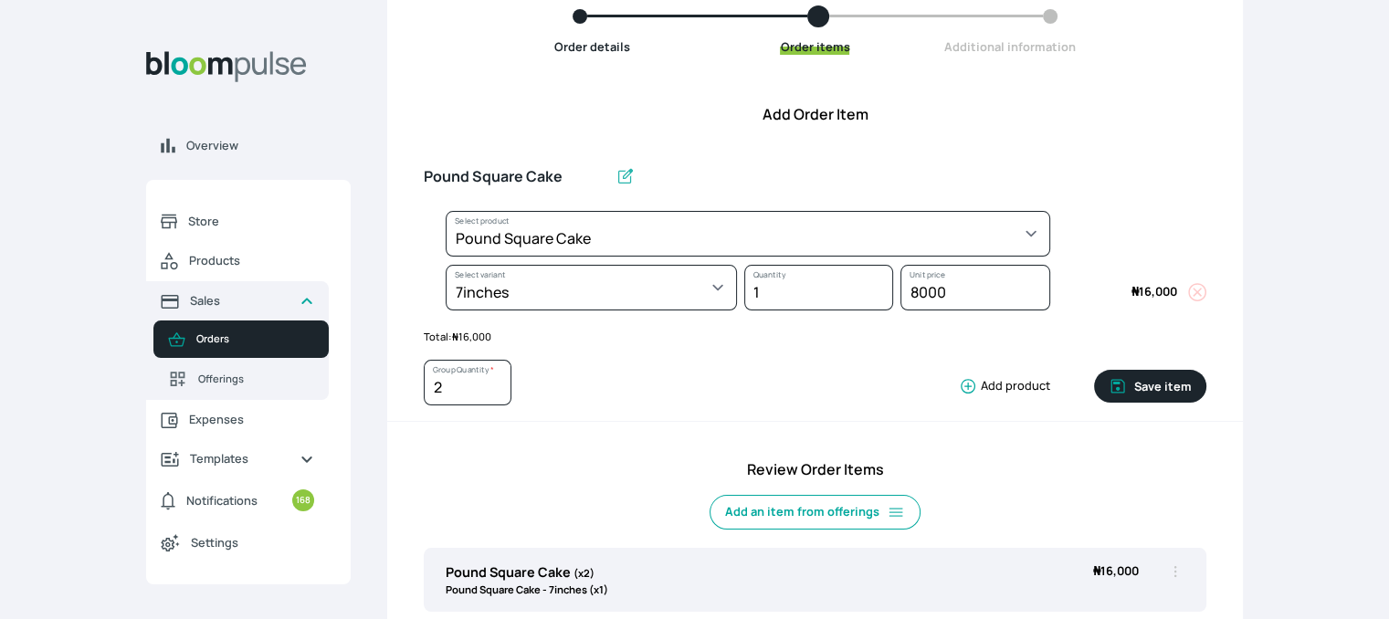
scroll to position [175, 0]
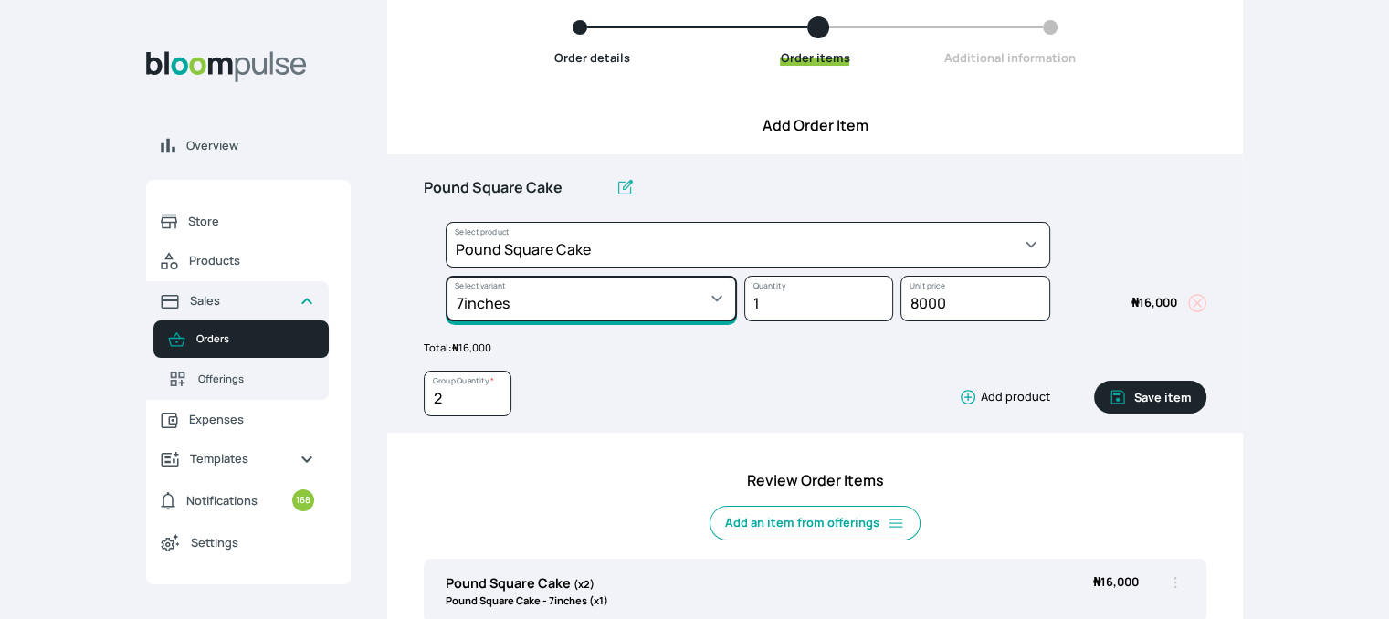
click at [704, 300] on select "Select variant * 10inches 11inches 12inches 6inches 7inches 8inches 9inches" at bounding box center [590, 299] width 291 height 46
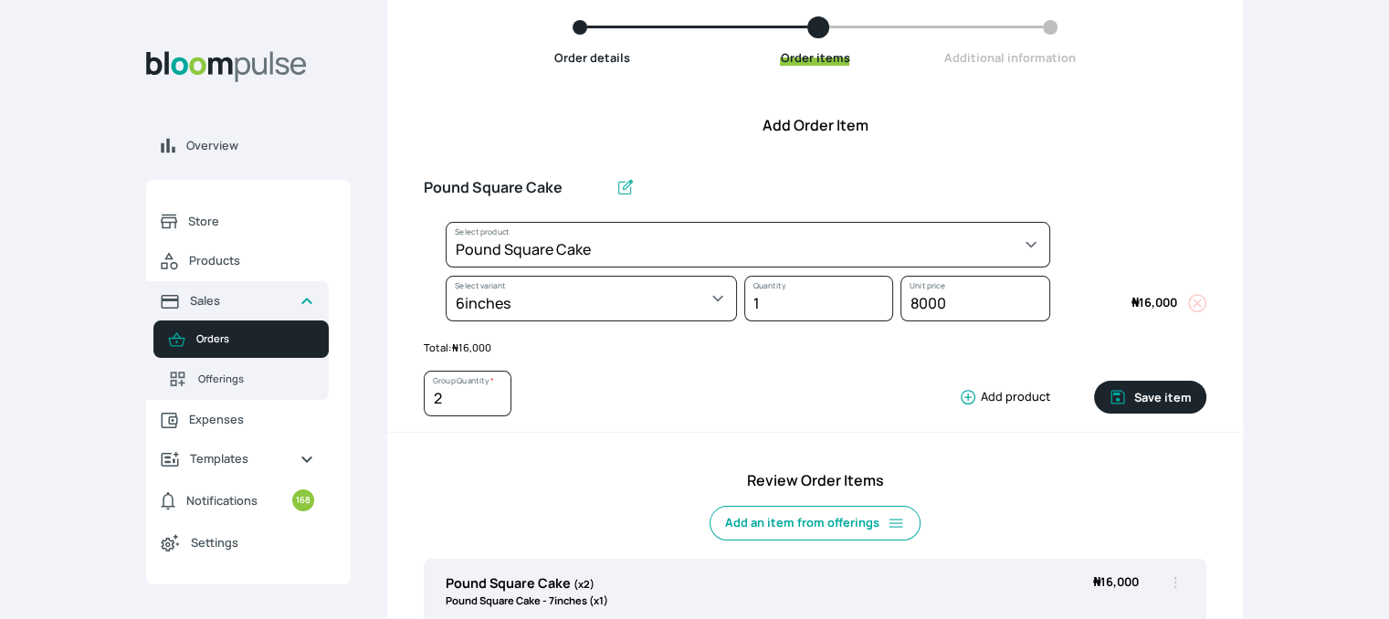
select select "b7d01a80-bc61-4142-ae86-ced042014d26"
select select "82a2a180-f76c-48a9-b505-2134e7336a6e"
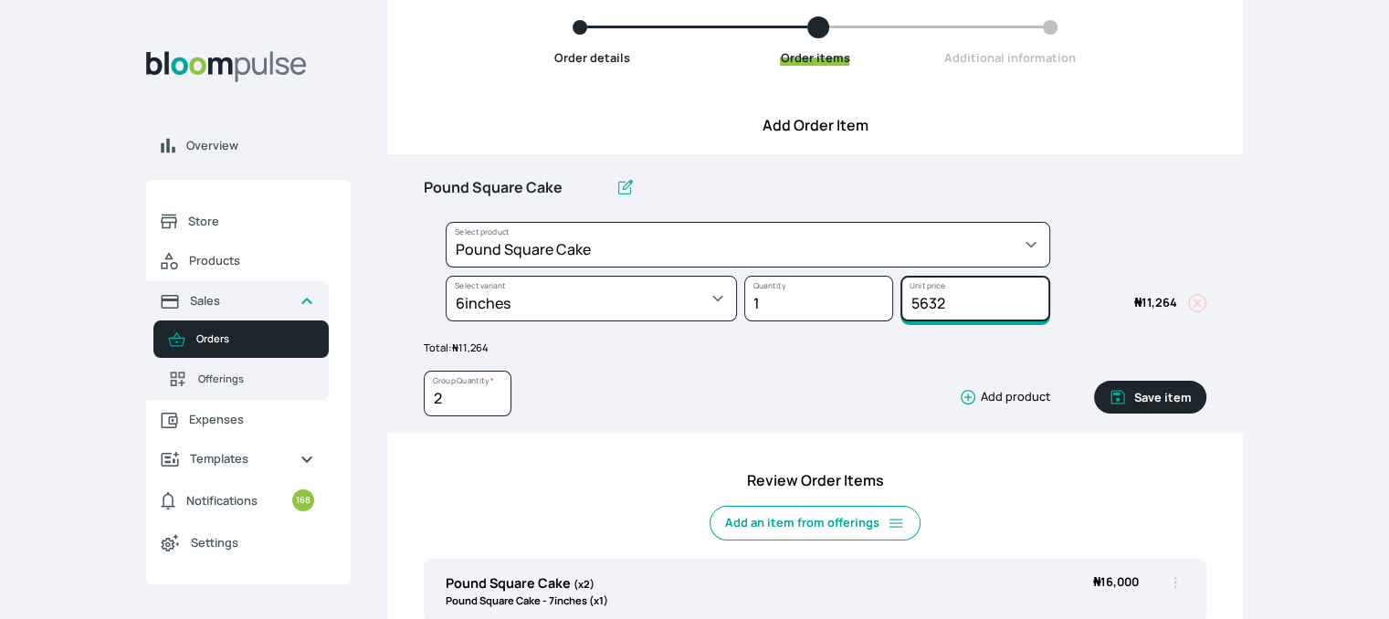
drag, startPoint x: 955, startPoint y: 308, endPoint x: 917, endPoint y: 299, distance: 38.5
click at [917, 299] on input "5632" at bounding box center [974, 299] width 149 height 46
type input "5700"
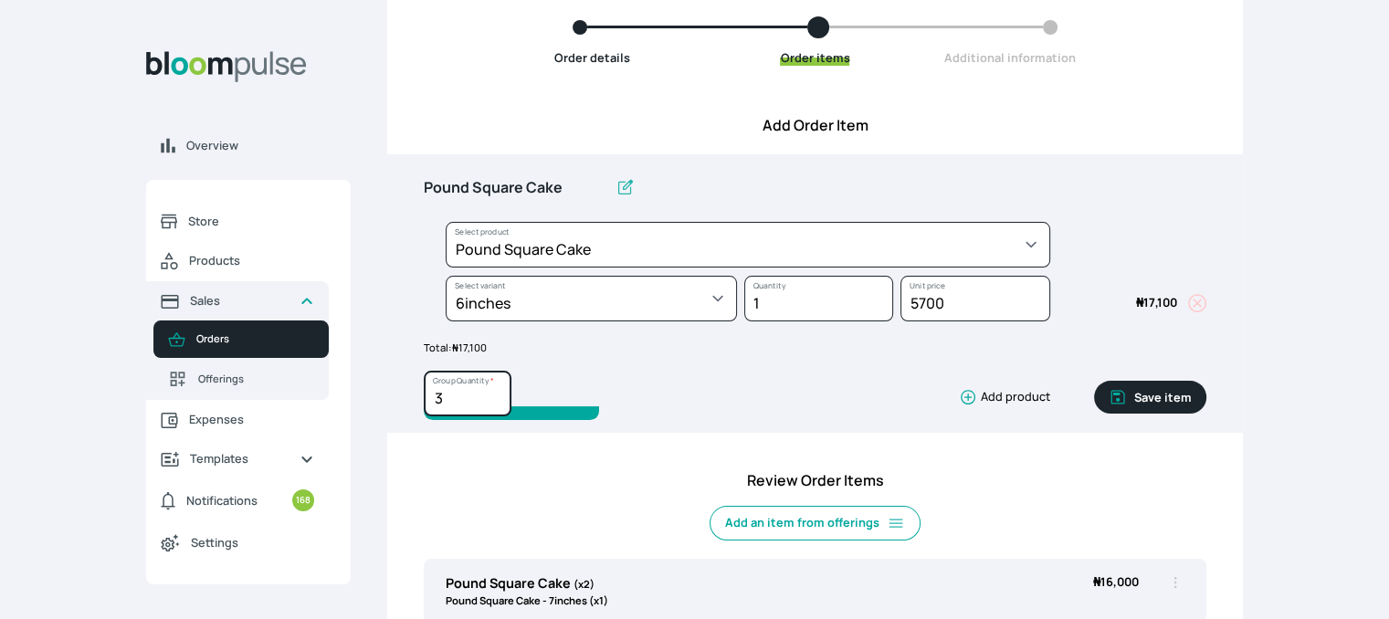
type input "3"
click at [494, 395] on input "3" at bounding box center [468, 394] width 88 height 46
click at [1147, 399] on button "Save item" at bounding box center [1150, 397] width 112 height 33
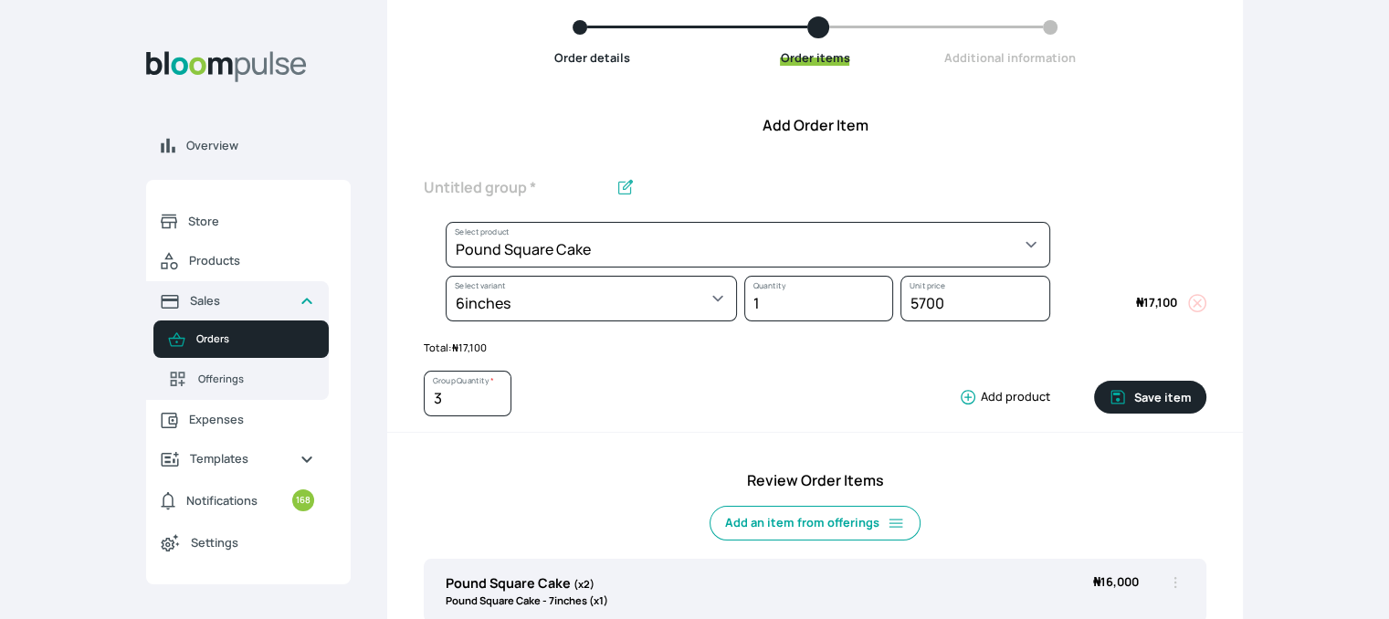
type input "1"
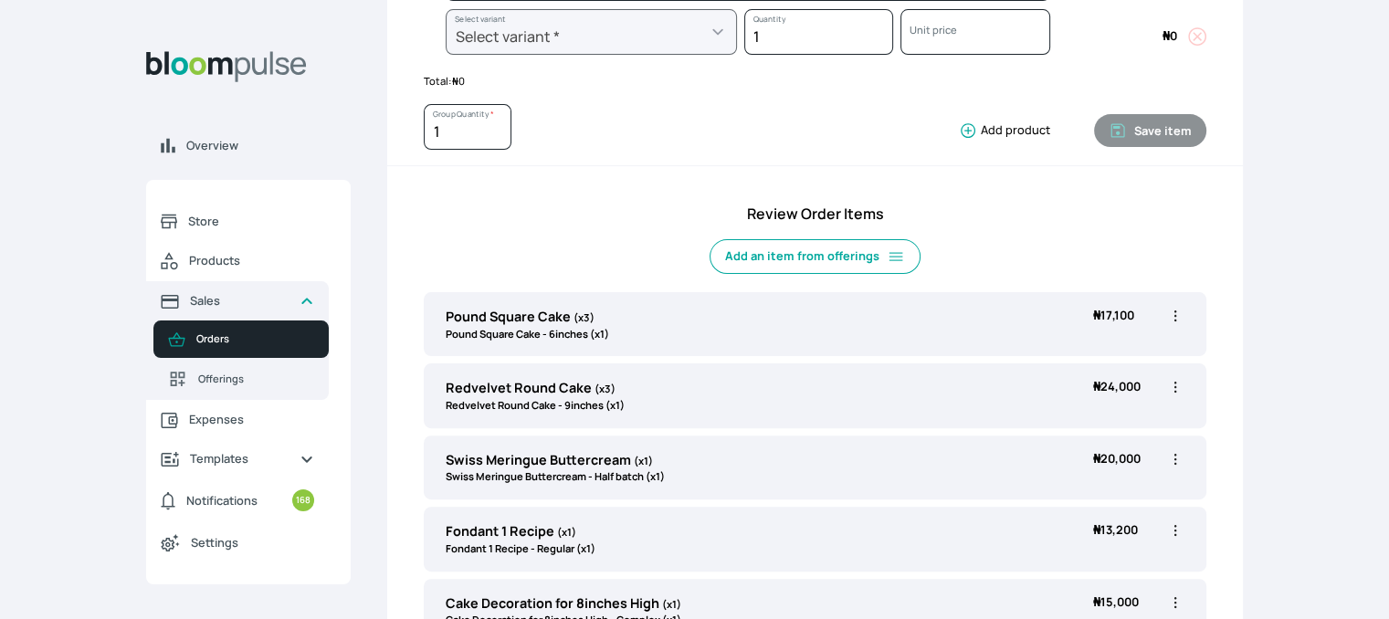
scroll to position [537, 0]
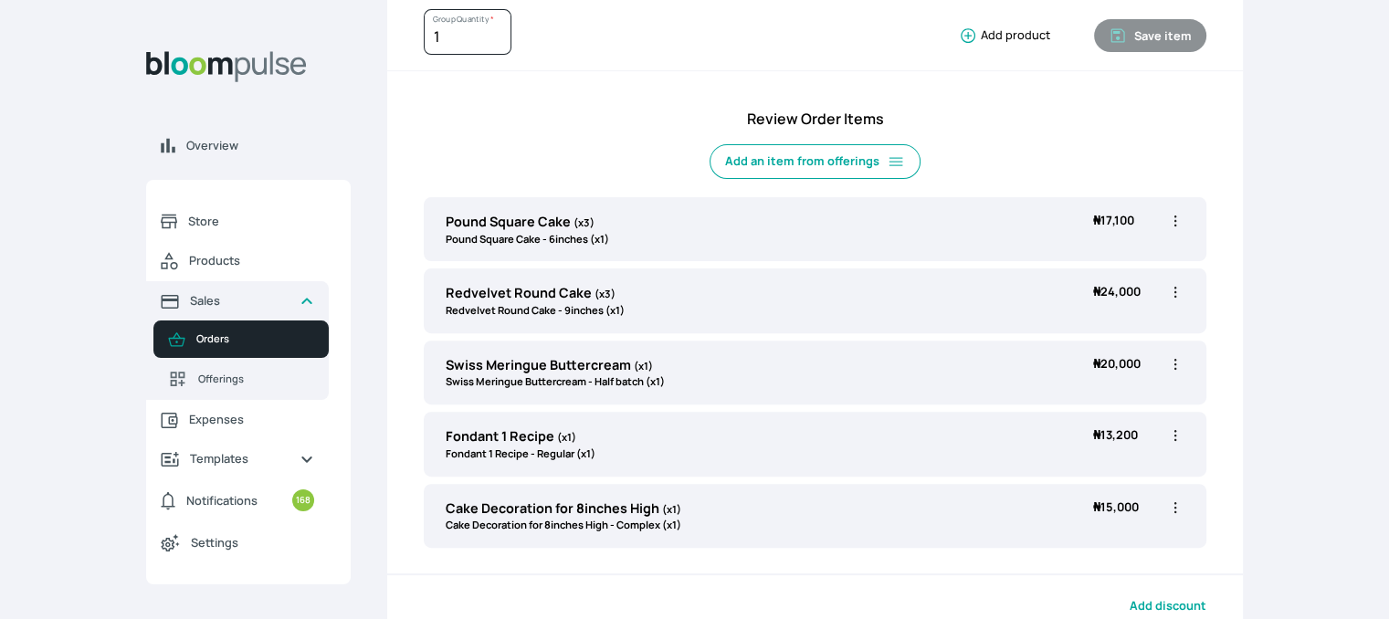
click at [1175, 288] on icon "button" at bounding box center [1175, 292] width 18 height 18
click at [1076, 326] on span "Edit" at bounding box center [1070, 330] width 20 height 16
type input "Redvelvet Round Cake"
type input "3"
select select "03a9c920-d373-4b55-9805-9de923defabf"
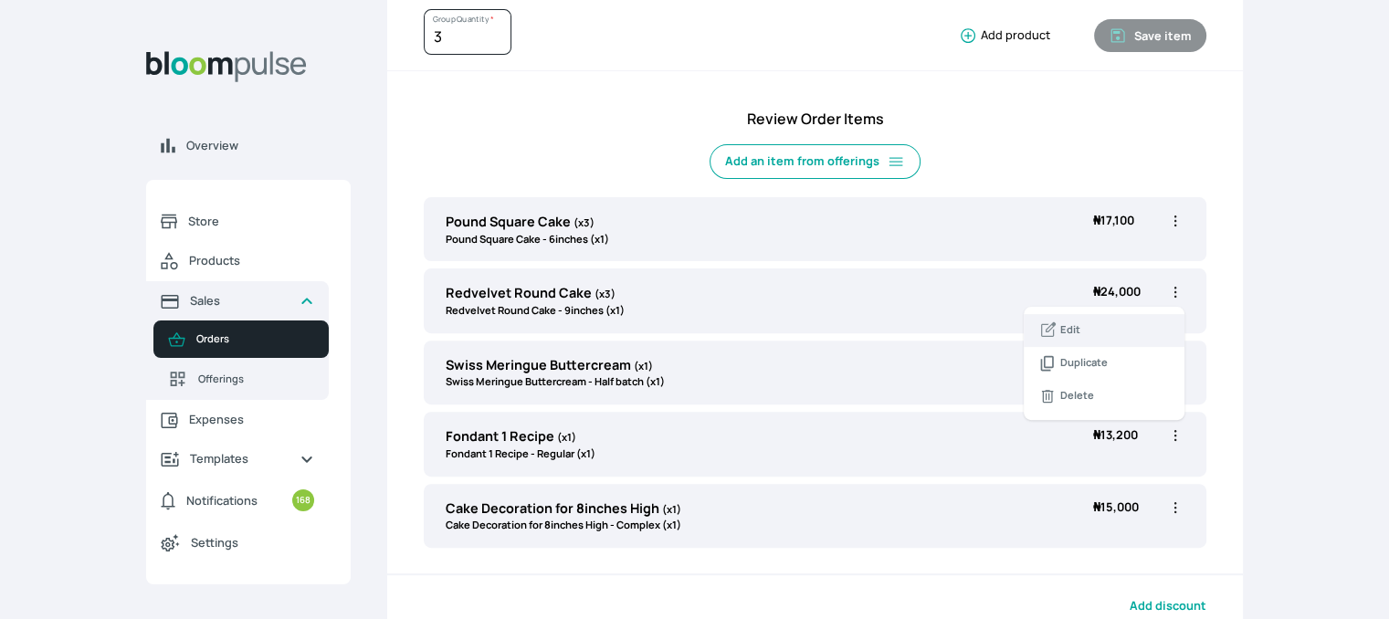
select select "5379e252-3bed-4115-af98-af3f8d11e0c2"
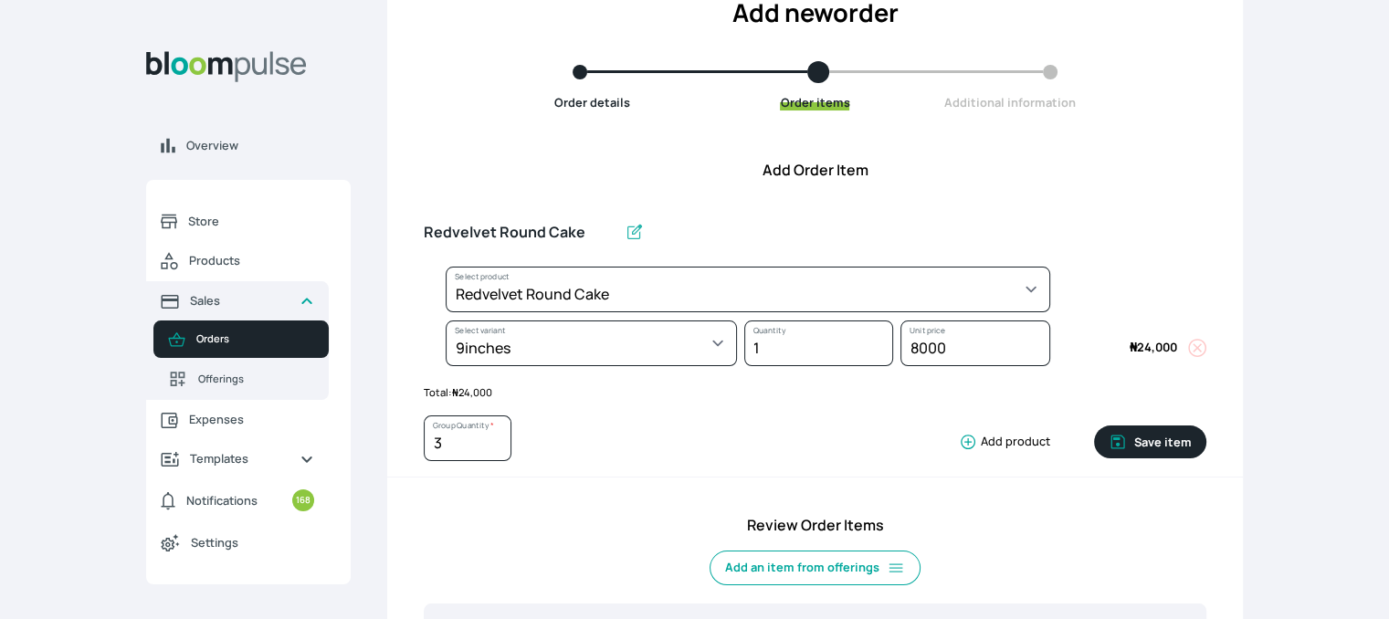
scroll to position [106, 0]
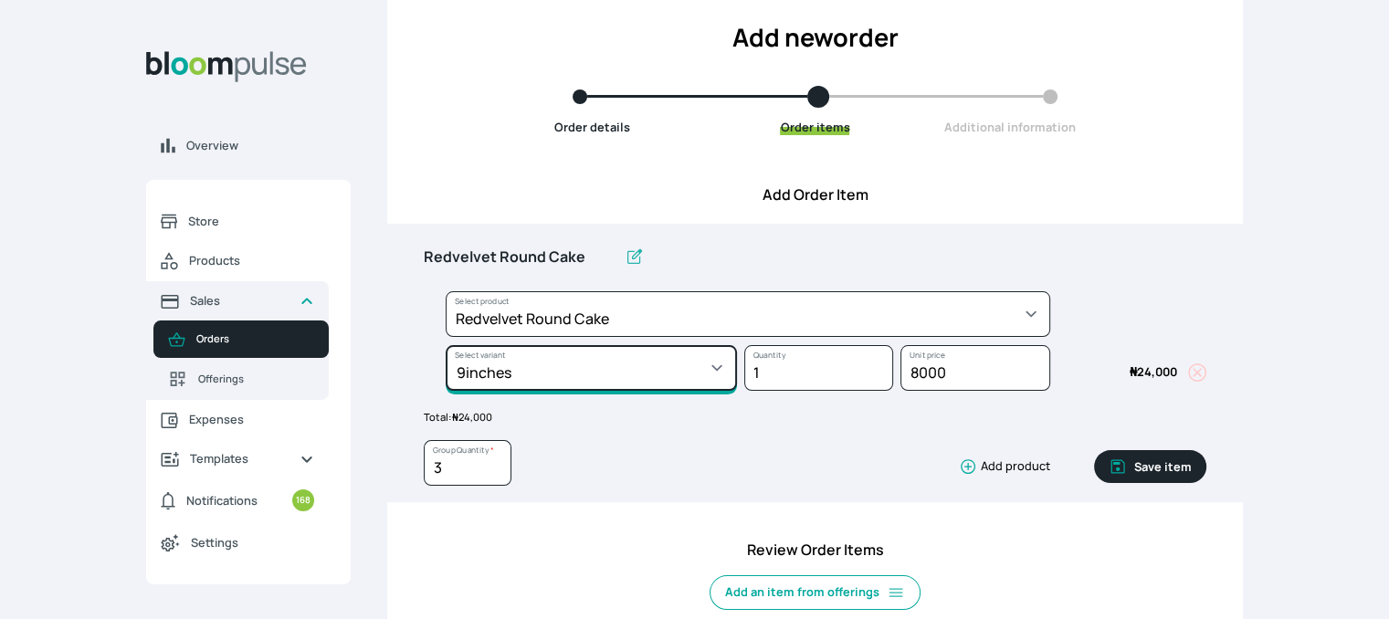
click at [672, 371] on select "Select variant * 10inches 11inches 12inches 13inches 14inches 6inches 7inches 8…" at bounding box center [590, 368] width 291 height 46
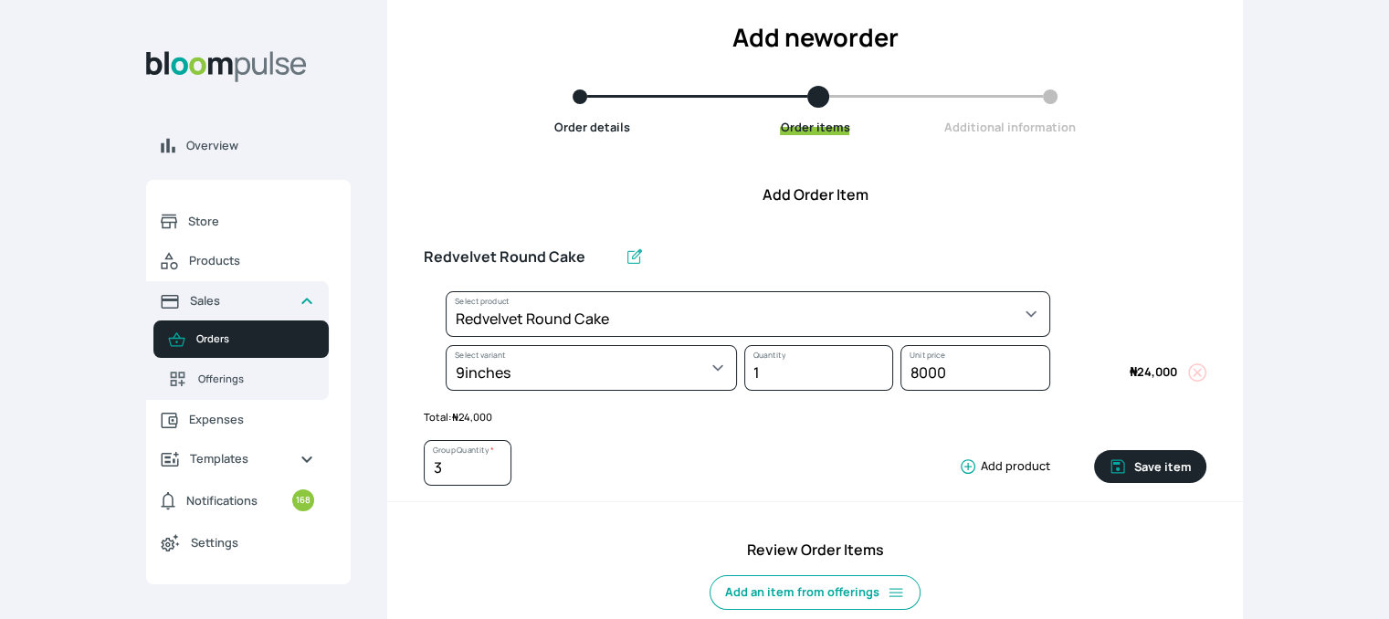
click at [664, 443] on div "3 Group Quantity * Add product" at bounding box center [737, 467] width 626 height 54
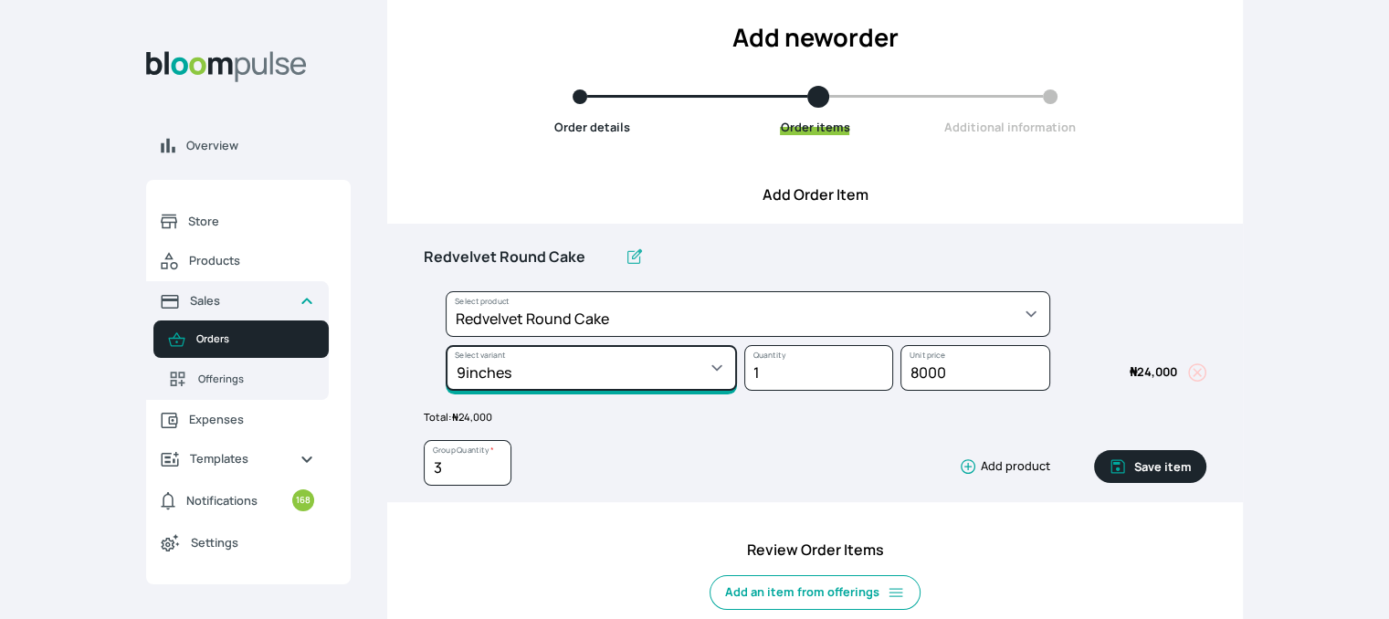
click at [639, 367] on select "Select variant * 10inches 11inches 12inches 13inches 14inches 6inches 7inches 8…" at bounding box center [590, 368] width 291 height 46
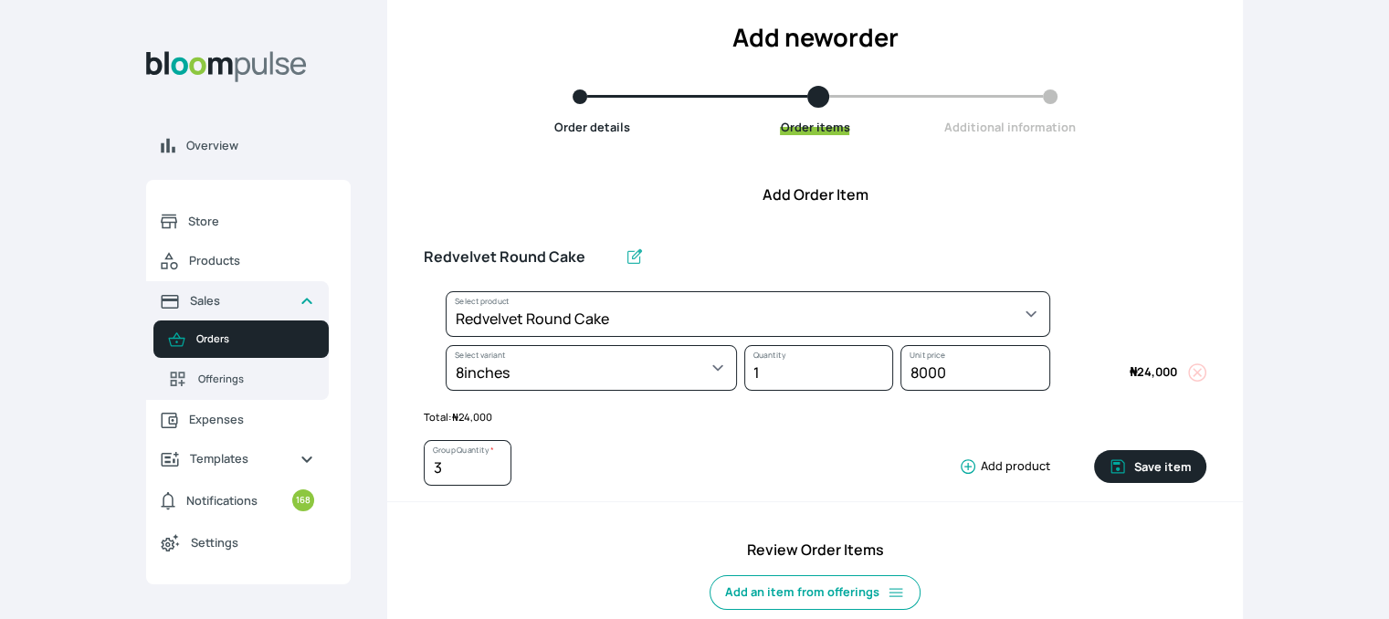
select select "03a9c920-d373-4b55-9805-9de923defabf"
select select "c8b989e3-4ac1-43d8-8950-dfc7c8983fd0"
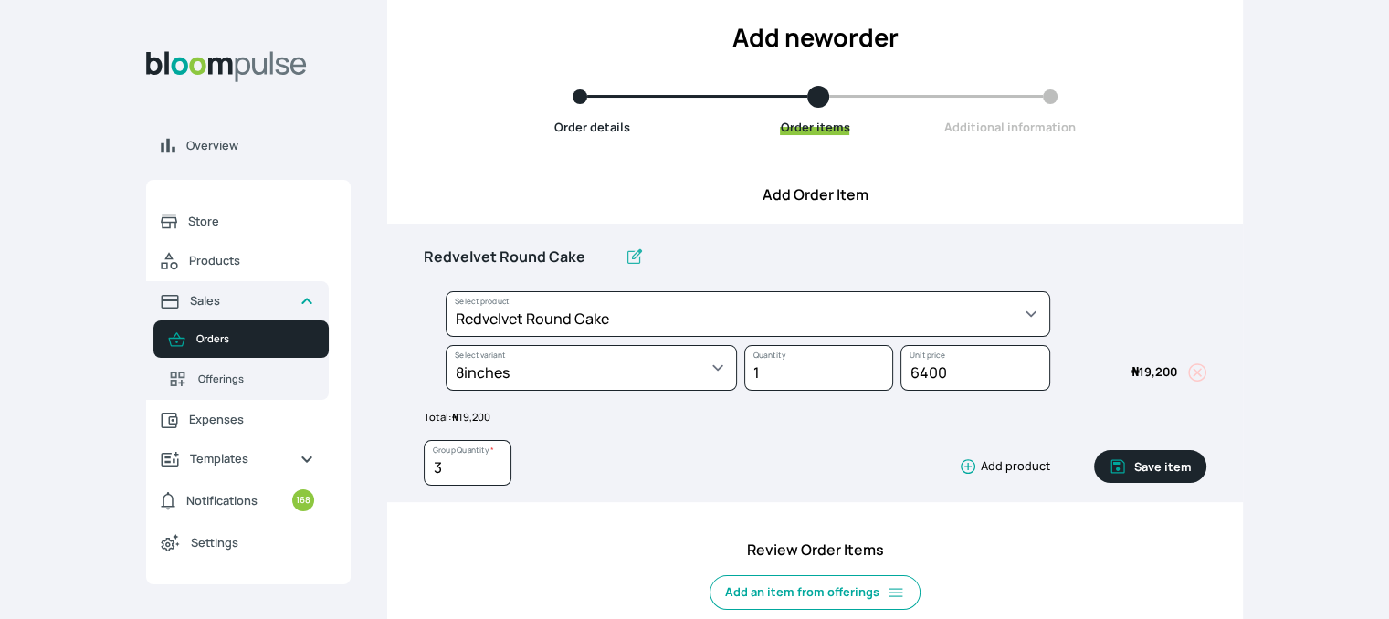
click at [1146, 465] on button "Save item" at bounding box center [1150, 466] width 112 height 33
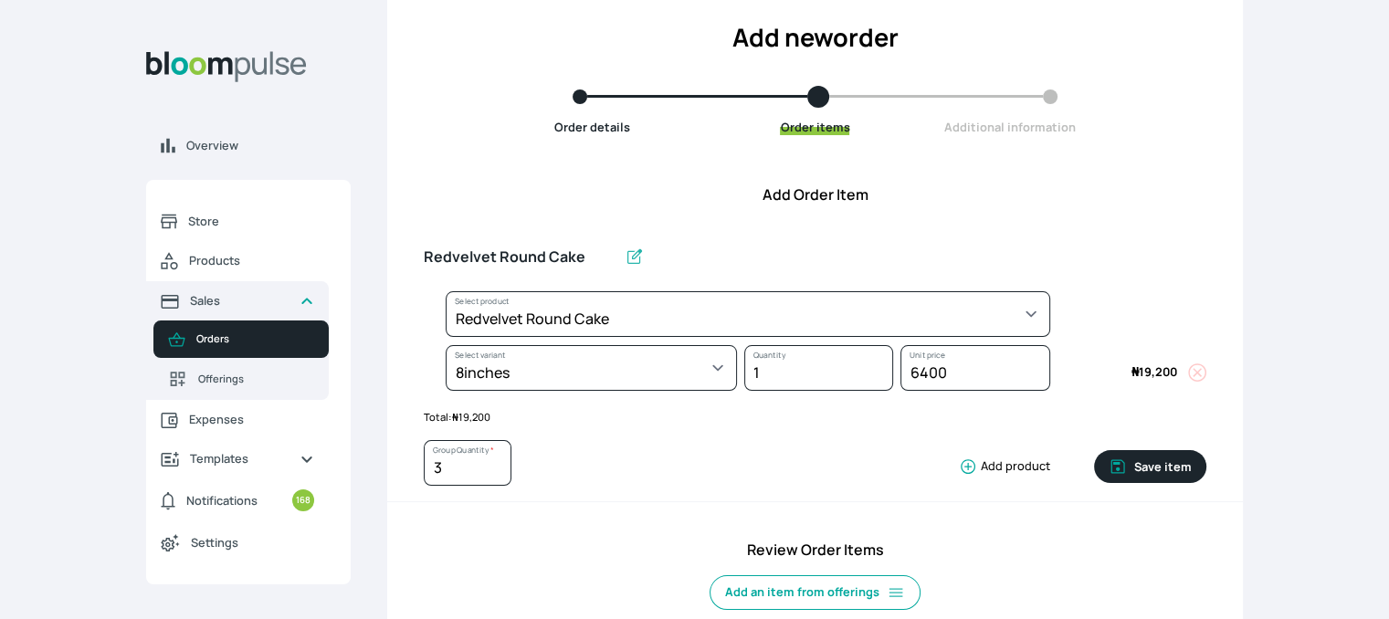
type input "1"
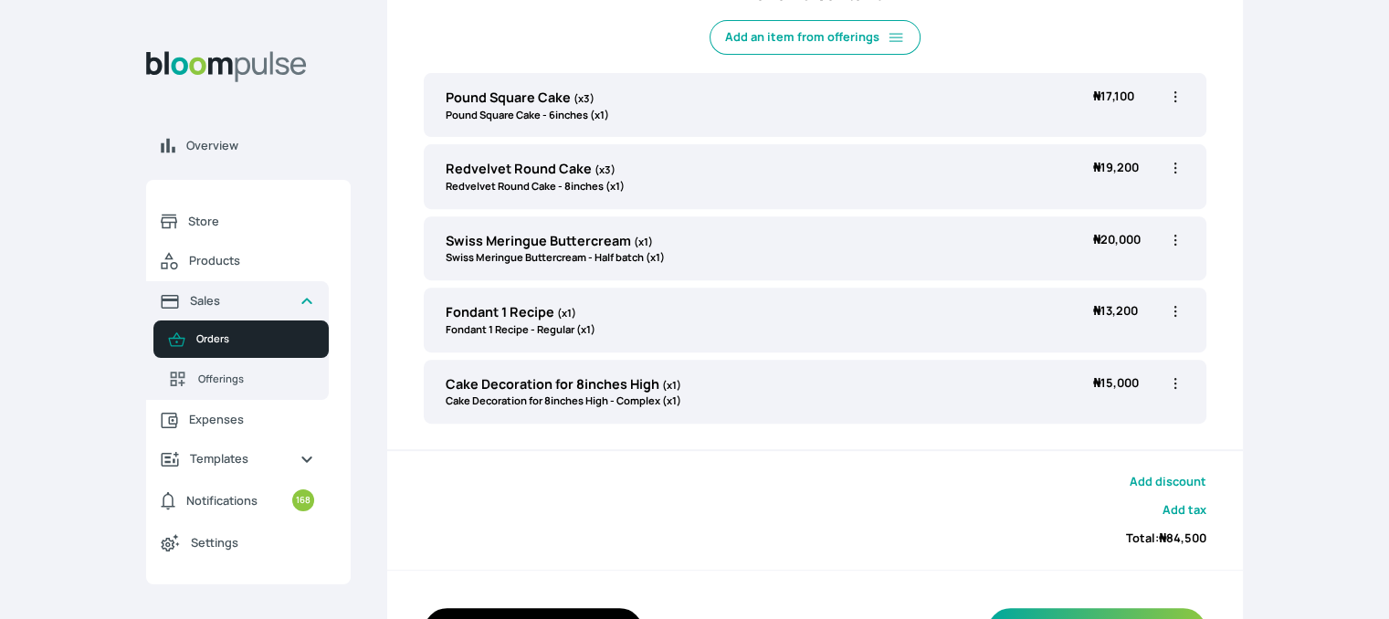
scroll to position [643, 0]
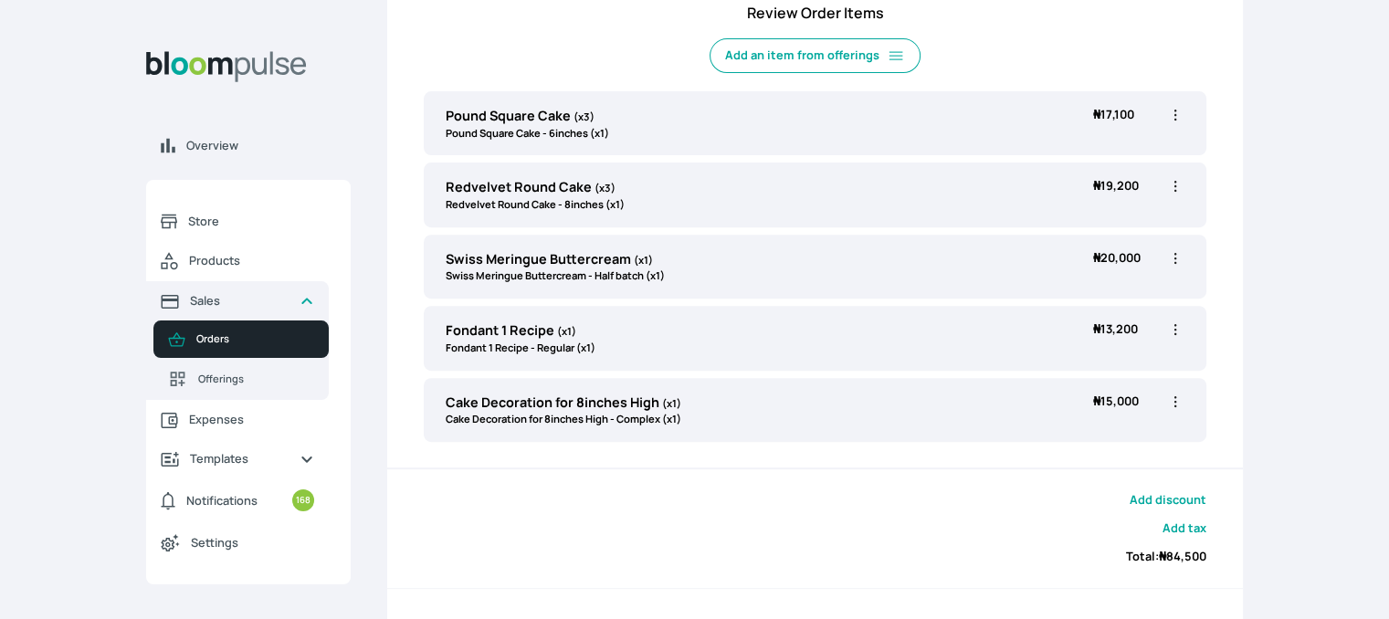
click at [1175, 328] on icon "button" at bounding box center [1175, 329] width 3 height 11
click at [1098, 365] on span "Edit" at bounding box center [1103, 367] width 131 height 18
type input "Fondant 1 Recipe"
select select "8010db02-07cd-44bd-8936-1cca38eae19c"
select select "42ad62f1-0410-4207-9b65-65b7136d5369"
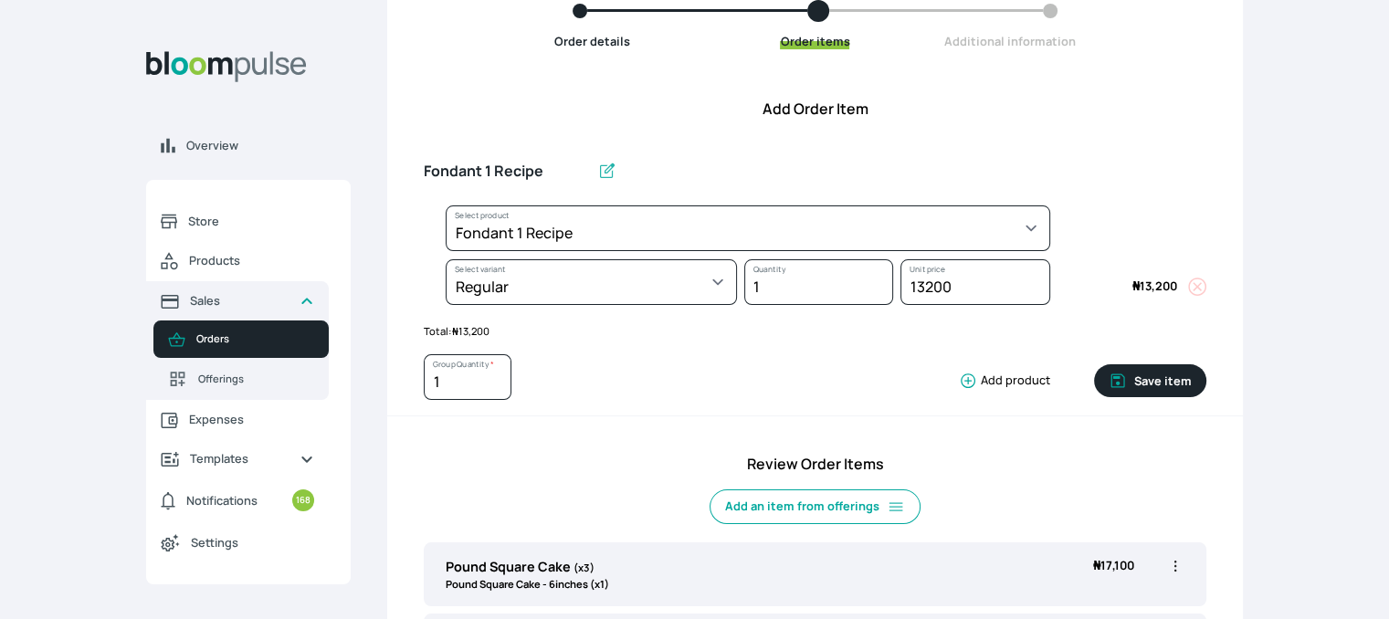
scroll to position [183, 0]
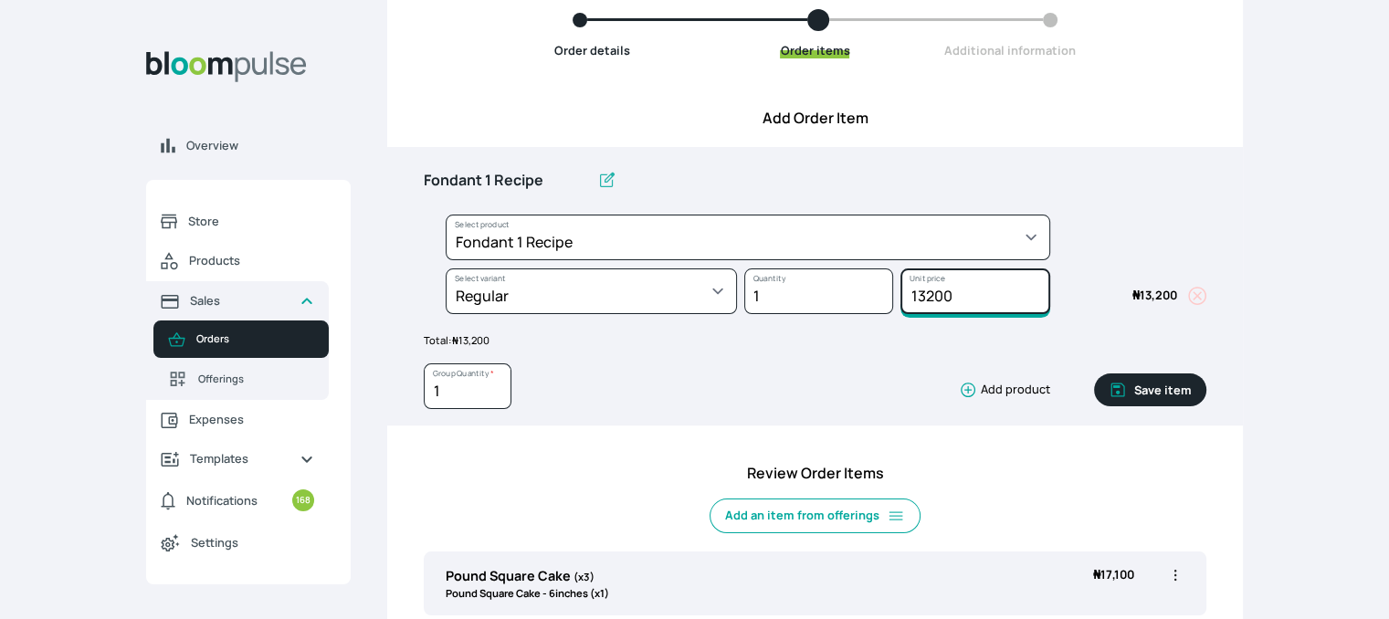
drag, startPoint x: 959, startPoint y: 299, endPoint x: 849, endPoint y: 283, distance: 110.6
click at [849, 283] on div "Select product * Cake Decoration for 8inches High Chocolate oil based Round Cak…" at bounding box center [815, 269] width 782 height 108
type input "10500"
click at [1152, 385] on button "Save item" at bounding box center [1150, 389] width 112 height 33
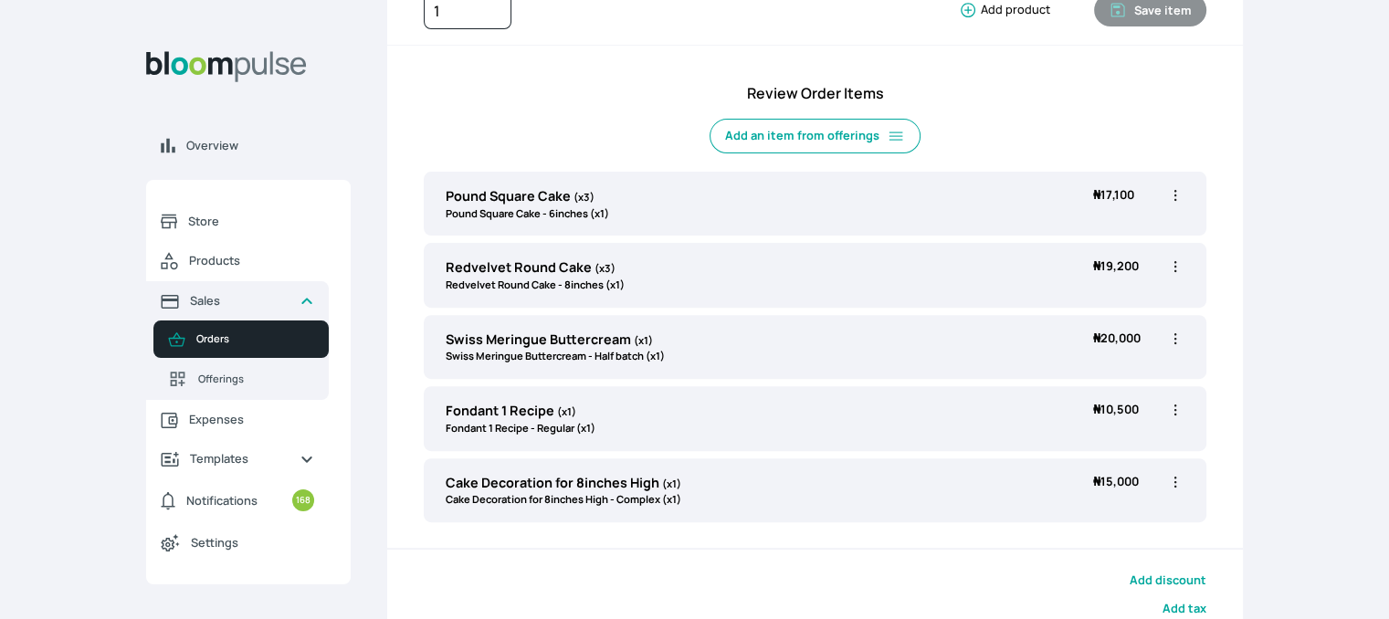
scroll to position [561, 0]
click at [1172, 331] on icon "button" at bounding box center [1175, 340] width 18 height 18
click at [1088, 373] on span "Edit" at bounding box center [1103, 378] width 131 height 18
type input "Swiss Meringue Buttercream"
select select "645c6260-b6bb-4351-a585-2a2a1086c83c"
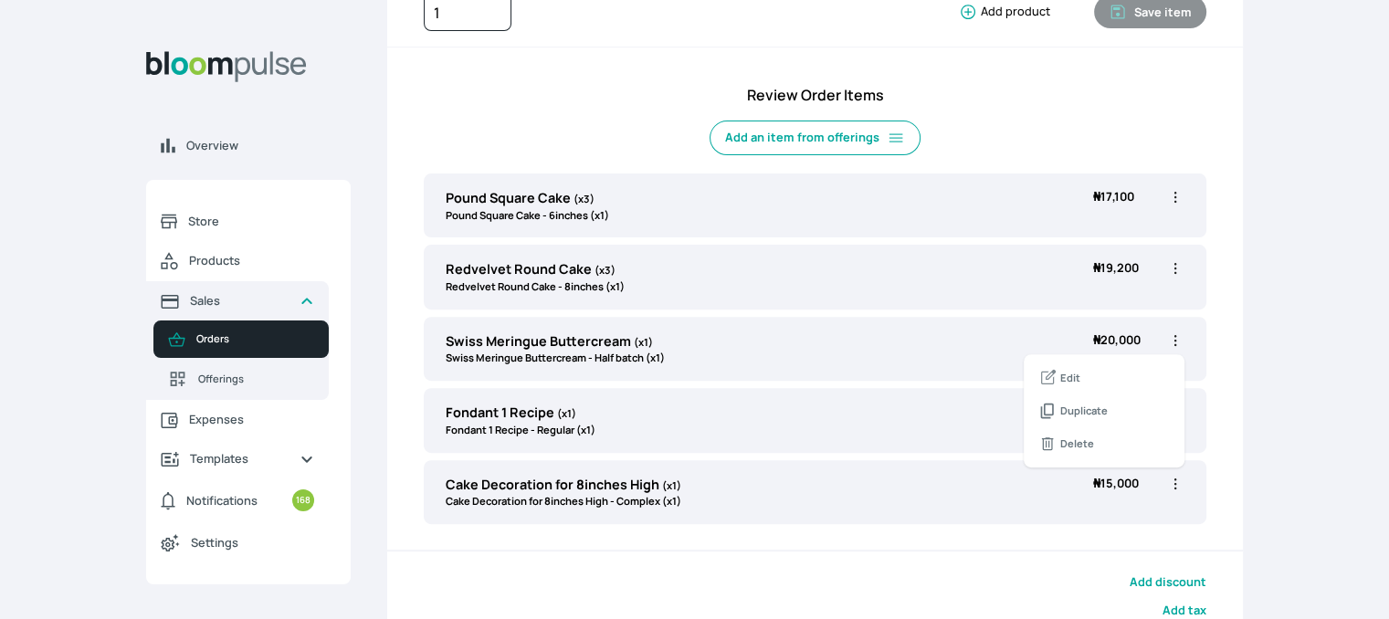
select select "fc7654b8-93b9-411b-9412-103ccf3fe3bb"
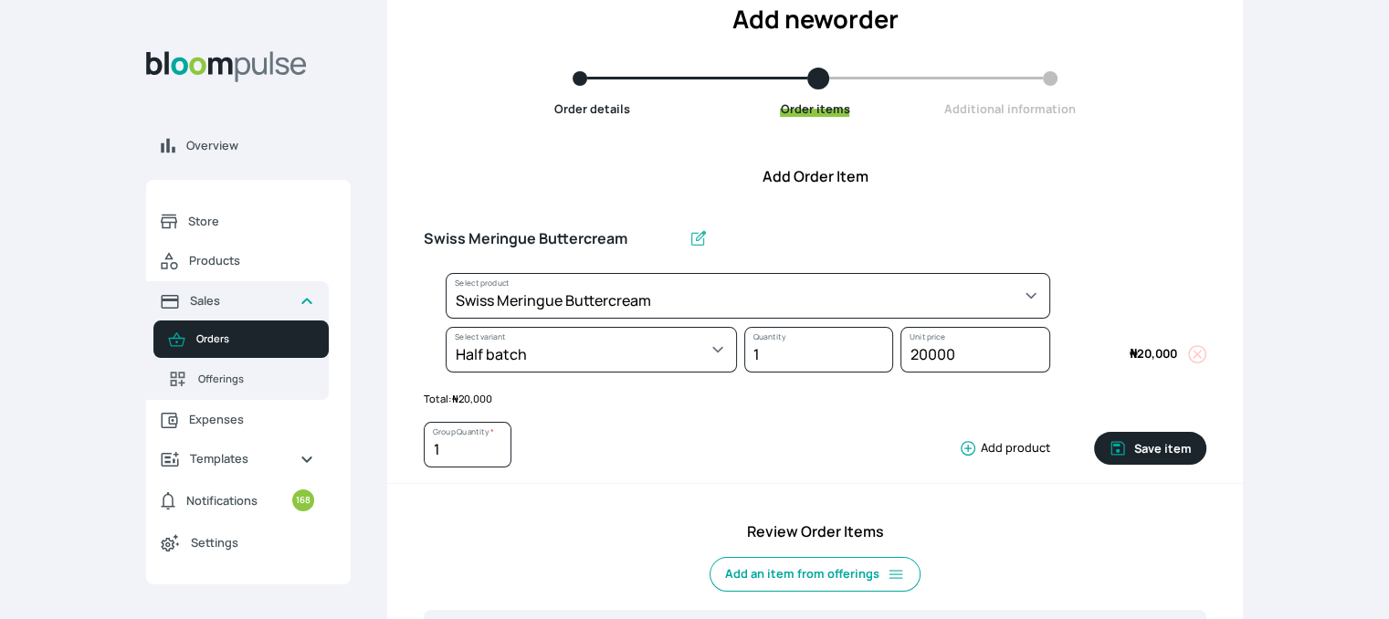
scroll to position [121, 0]
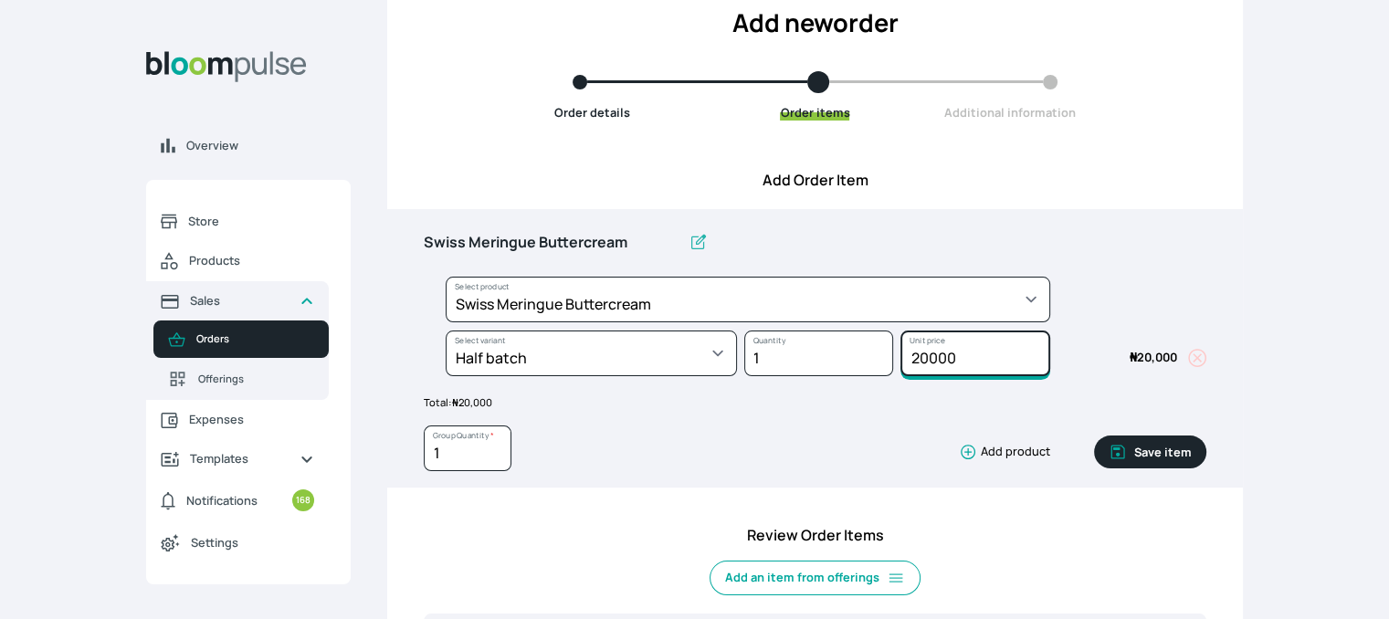
drag, startPoint x: 960, startPoint y: 353, endPoint x: 863, endPoint y: 333, distance: 99.7
click at [863, 333] on div "Select product * Cake Decoration for 8inches High Chocolate oil based Round Cak…" at bounding box center [815, 331] width 782 height 108
type input "15000"
click at [1197, 456] on button "Save item" at bounding box center [1150, 451] width 112 height 33
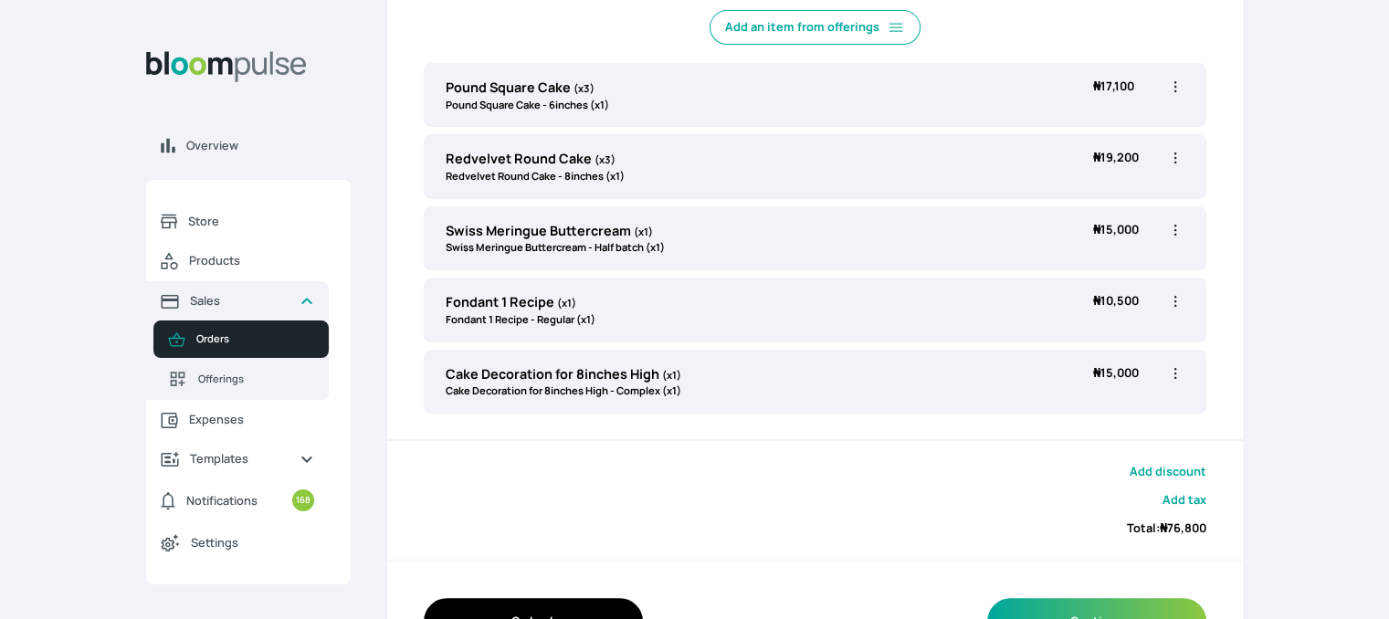
scroll to position [659, 0]
